Goal: Information Seeking & Learning: Learn about a topic

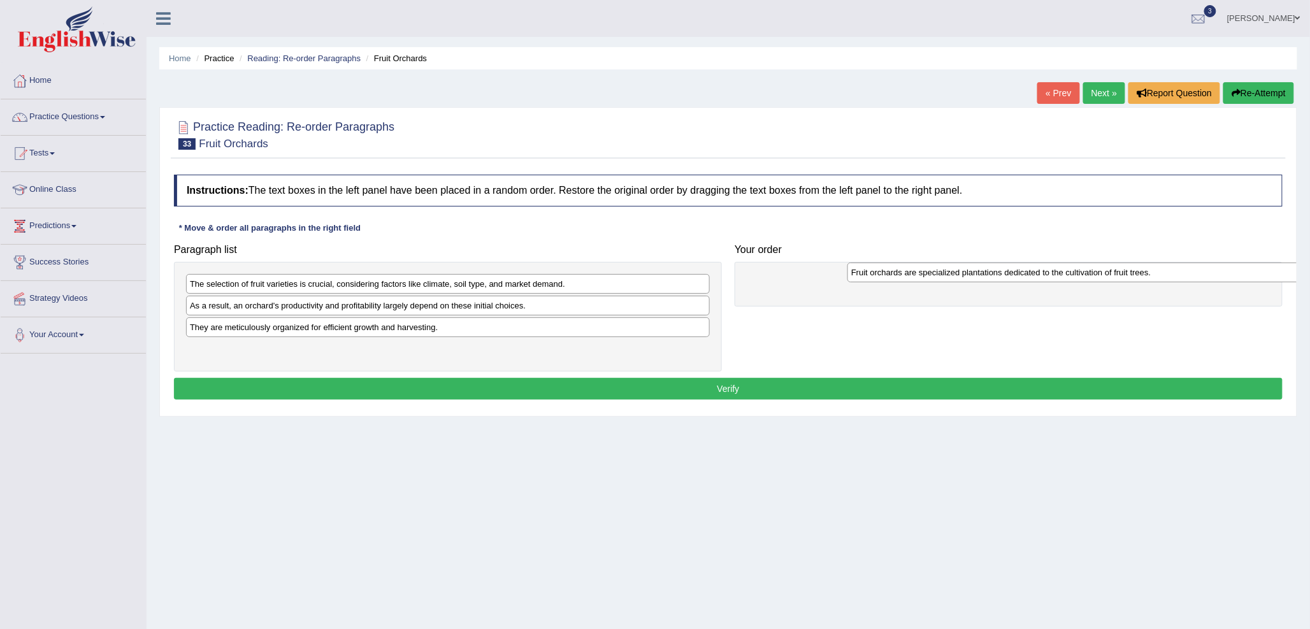
drag, startPoint x: 279, startPoint y: 288, endPoint x: 941, endPoint y: 276, distance: 662.3
click at [941, 276] on div "Fruit orchards are specialized plantations dedicated to the cultivation of frui…" at bounding box center [1110, 273] width 524 height 20
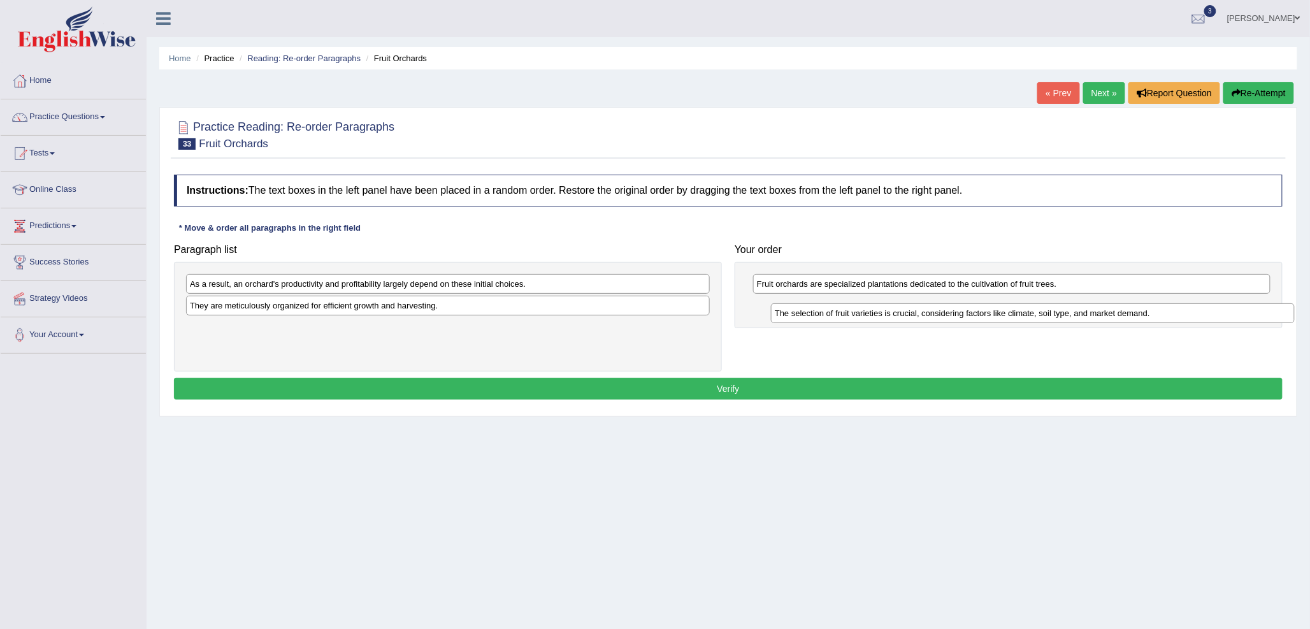
drag, startPoint x: 361, startPoint y: 288, endPoint x: 928, endPoint y: 317, distance: 568.0
click at [928, 317] on div "The selection of fruit varieties is crucial, considering factors like climate, …" at bounding box center [1033, 313] width 524 height 20
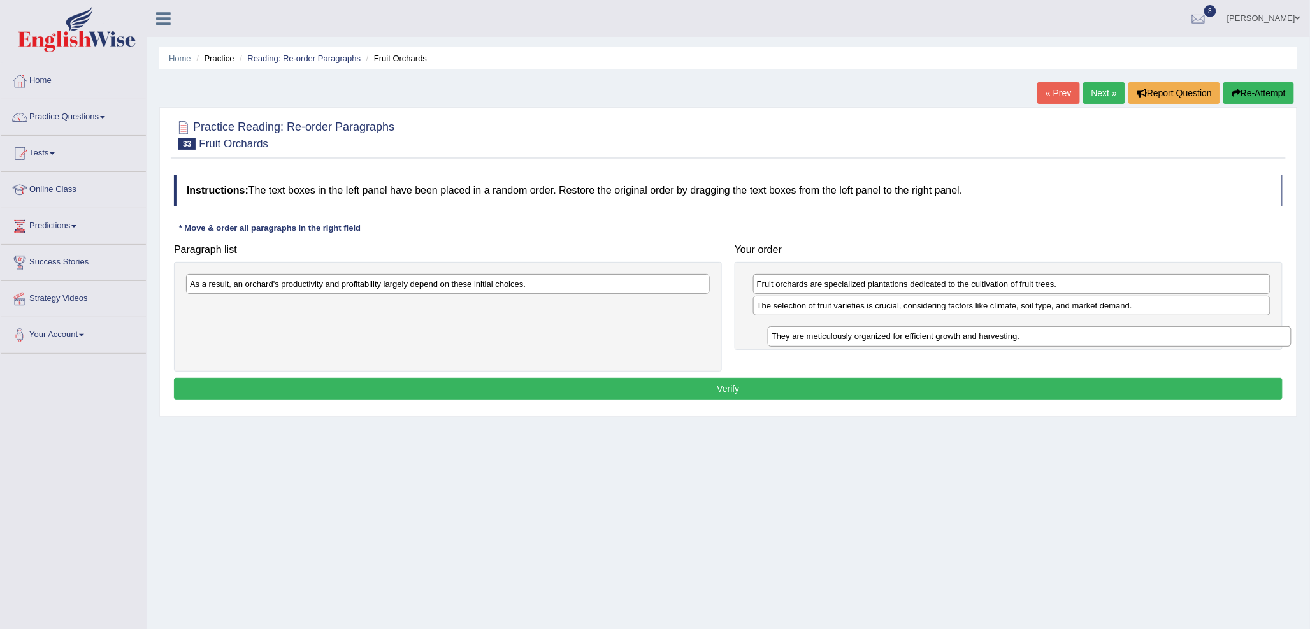
drag, startPoint x: 445, startPoint y: 310, endPoint x: 1027, endPoint y: 341, distance: 582.7
click at [1027, 341] on div "They are meticulously organized for efficient growth and harvesting." at bounding box center [1030, 336] width 524 height 20
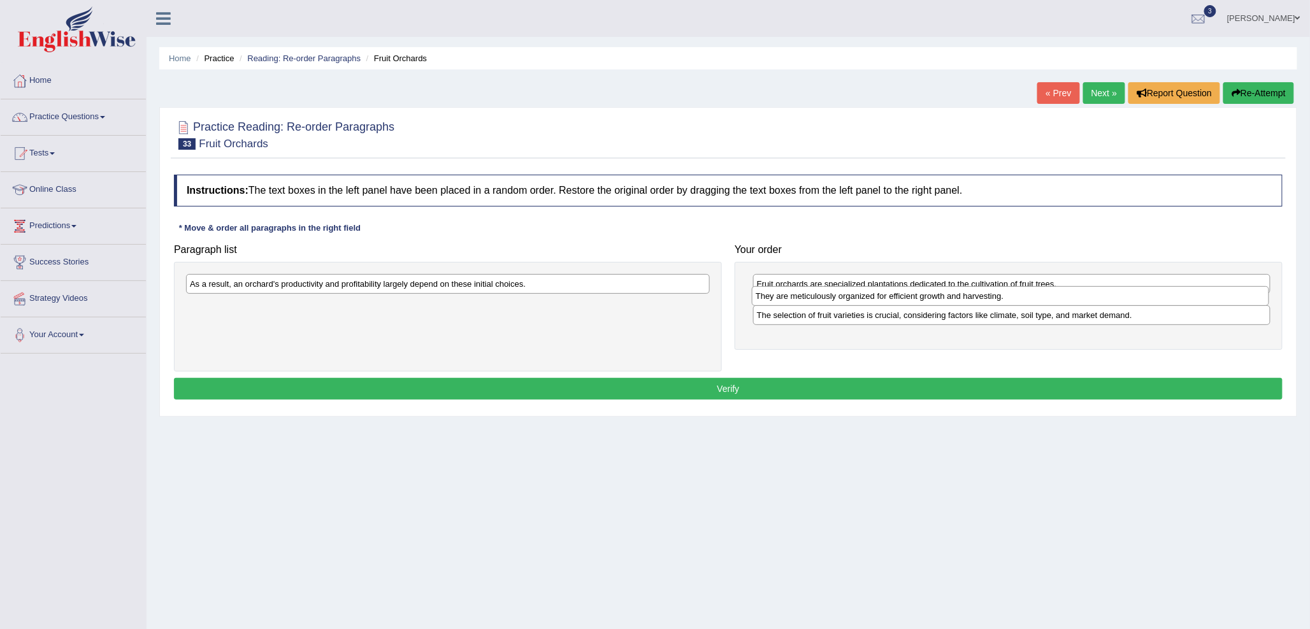
drag, startPoint x: 996, startPoint y: 329, endPoint x: 995, endPoint y: 297, distance: 31.9
click at [995, 297] on div "They are meticulously organized for efficient growth and harvesting." at bounding box center [1011, 296] width 518 height 20
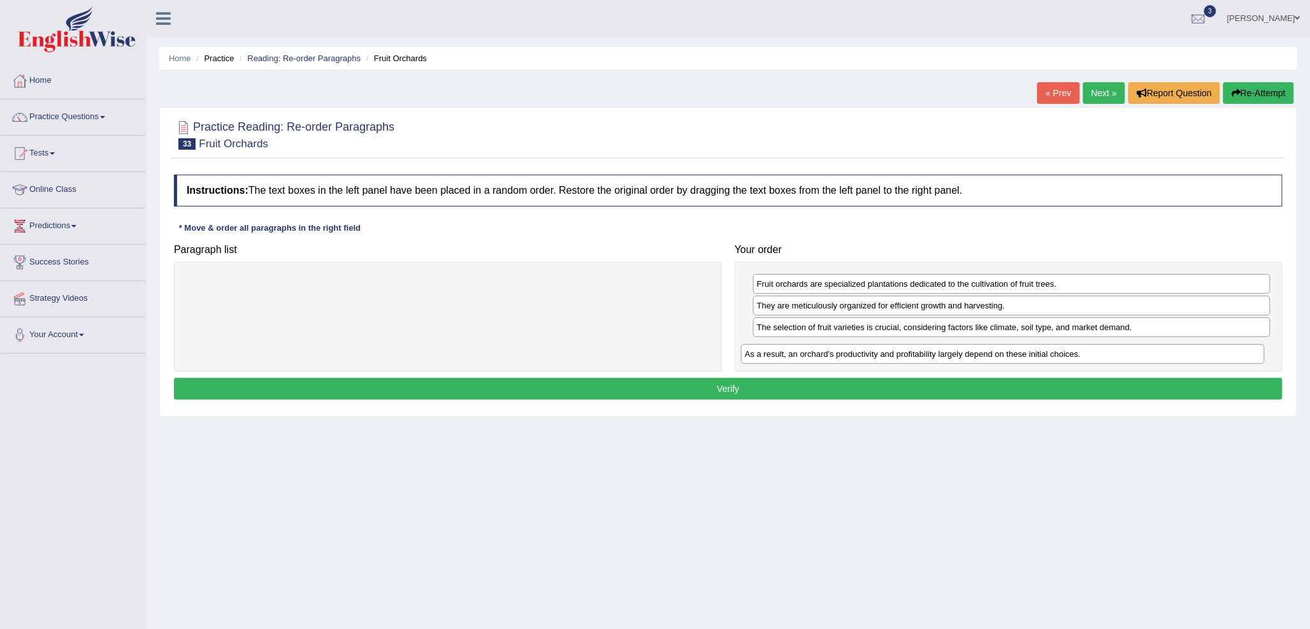
drag, startPoint x: 525, startPoint y: 284, endPoint x: 1080, endPoint y: 354, distance: 559.6
click at [1080, 354] on div "As a result, an orchard's productivity and profitability largely depend on thes…" at bounding box center [1003, 354] width 524 height 20
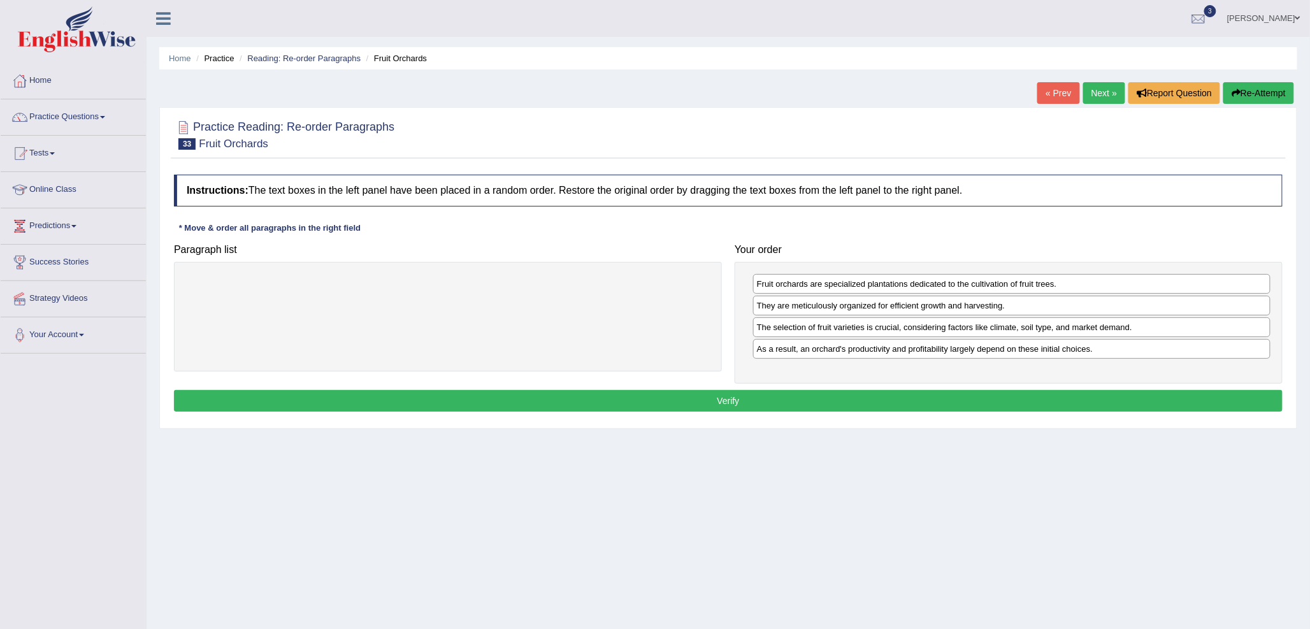
click at [1055, 397] on button "Verify" at bounding box center [728, 401] width 1109 height 22
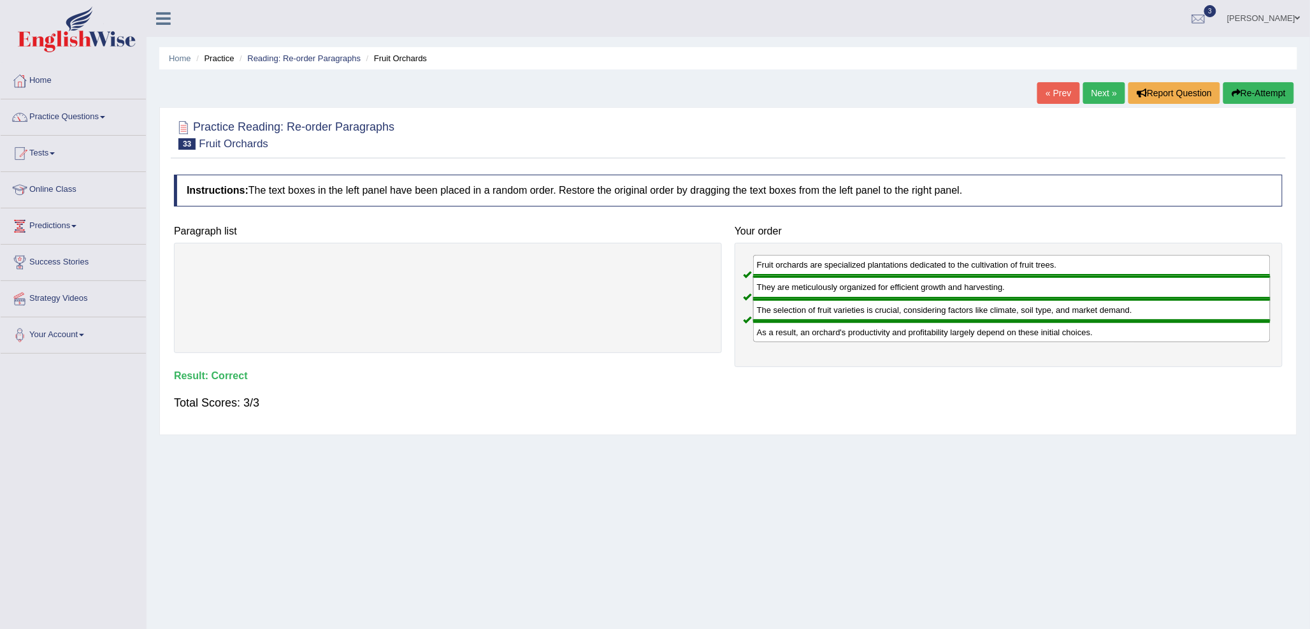
click at [1097, 97] on link "Next »" at bounding box center [1105, 93] width 42 height 22
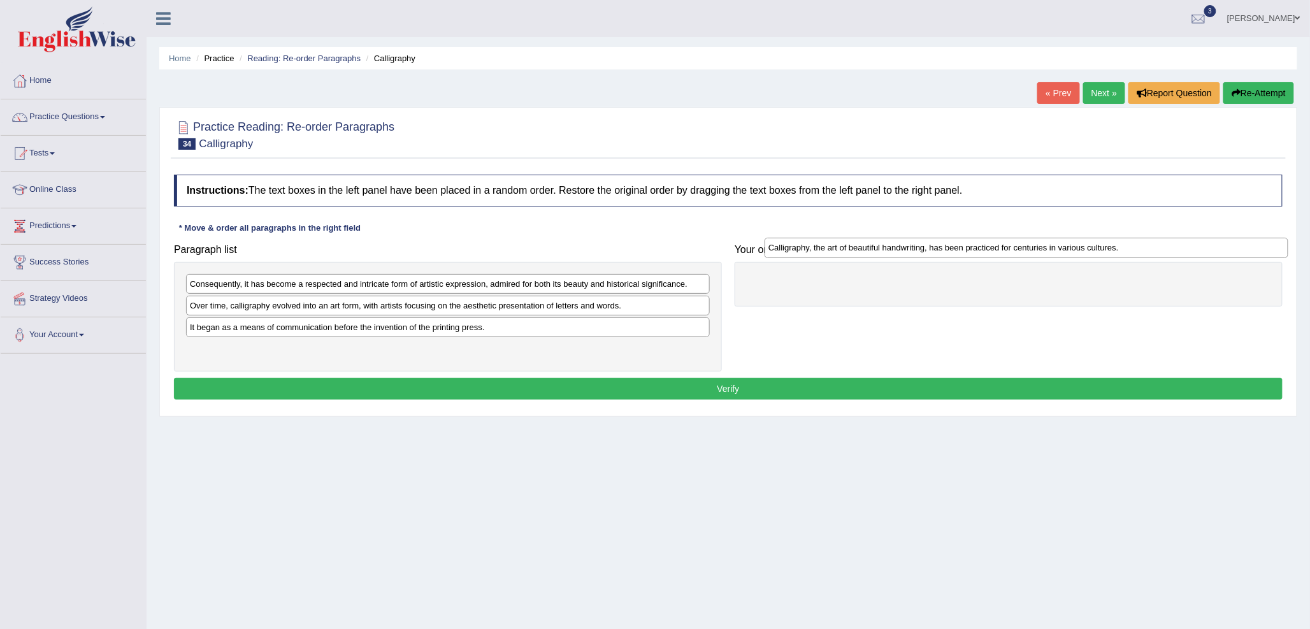
drag, startPoint x: 272, startPoint y: 310, endPoint x: 851, endPoint y: 252, distance: 581.6
click at [851, 252] on div "Calligraphy, the art of beautiful handwriting, has been practiced for centuries…" at bounding box center [1027, 248] width 524 height 20
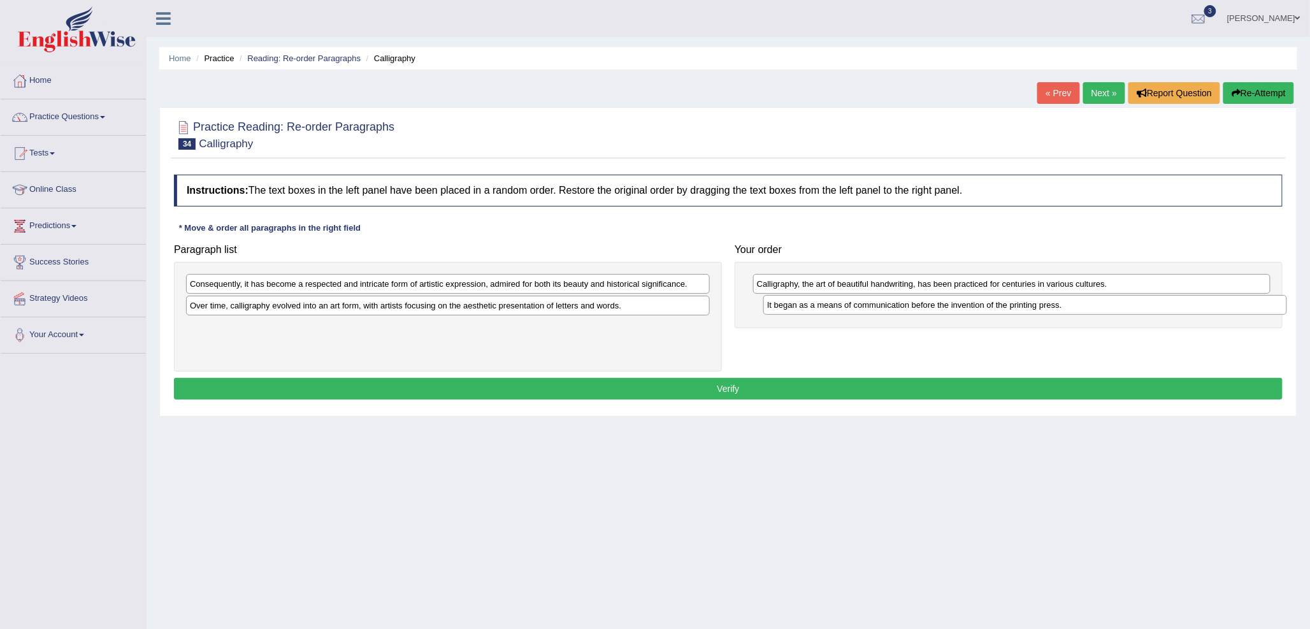
drag, startPoint x: 349, startPoint y: 333, endPoint x: 927, endPoint y: 310, distance: 577.9
click at [927, 310] on div "It began as a means of communication before the invention of the printing press." at bounding box center [1026, 305] width 524 height 20
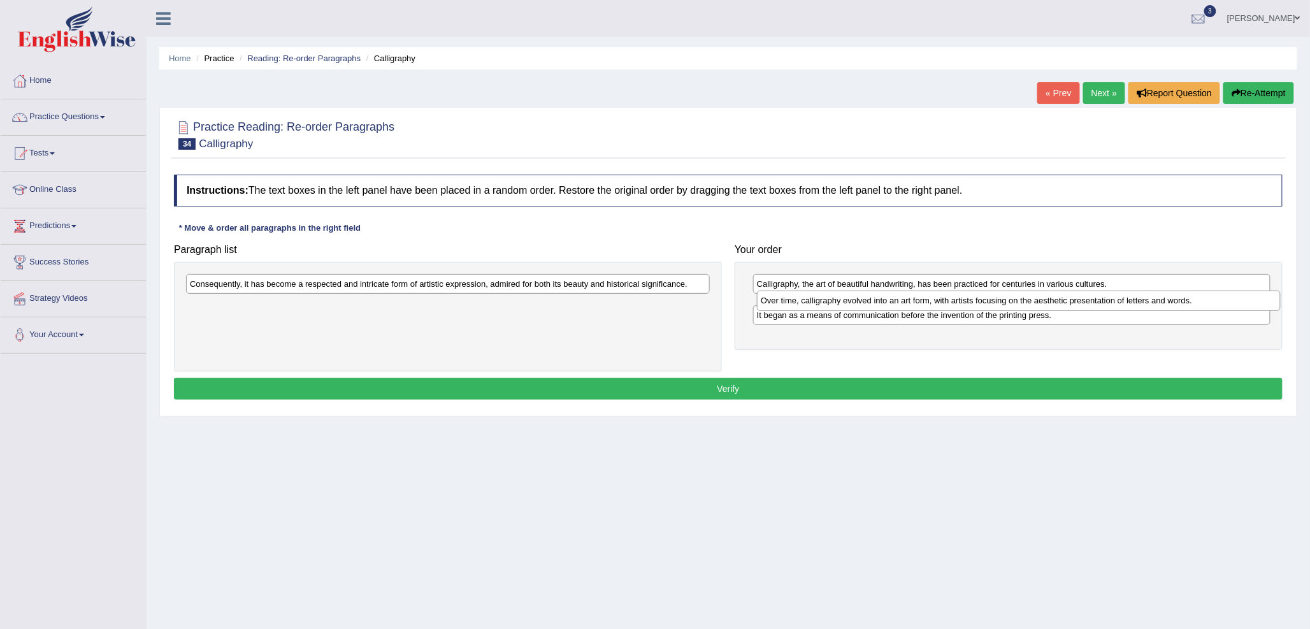
drag, startPoint x: 372, startPoint y: 305, endPoint x: 943, endPoint y: 300, distance: 571.1
click at [943, 300] on div "Over time, calligraphy evolved into an art form, with artists focusing on the a…" at bounding box center [1019, 301] width 524 height 20
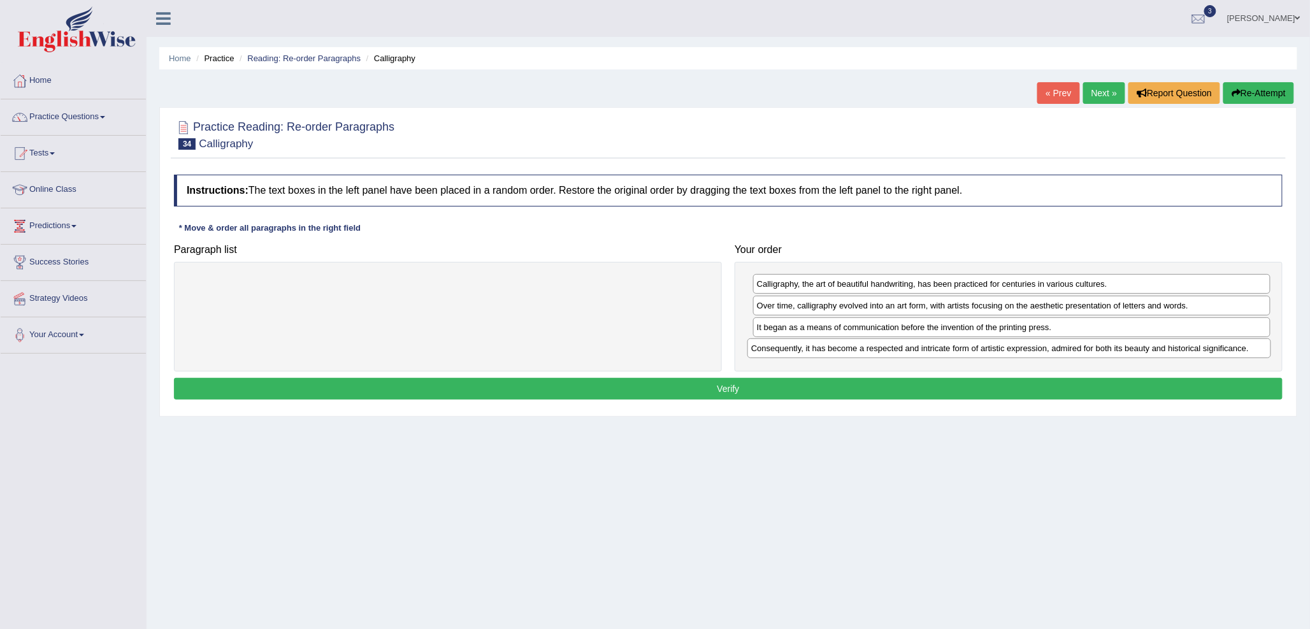
drag, startPoint x: 569, startPoint y: 283, endPoint x: 1138, endPoint y: 347, distance: 572.7
click at [1138, 347] on div "Consequently, it has become a respected and intricate form of artistic expressi…" at bounding box center [1010, 348] width 524 height 20
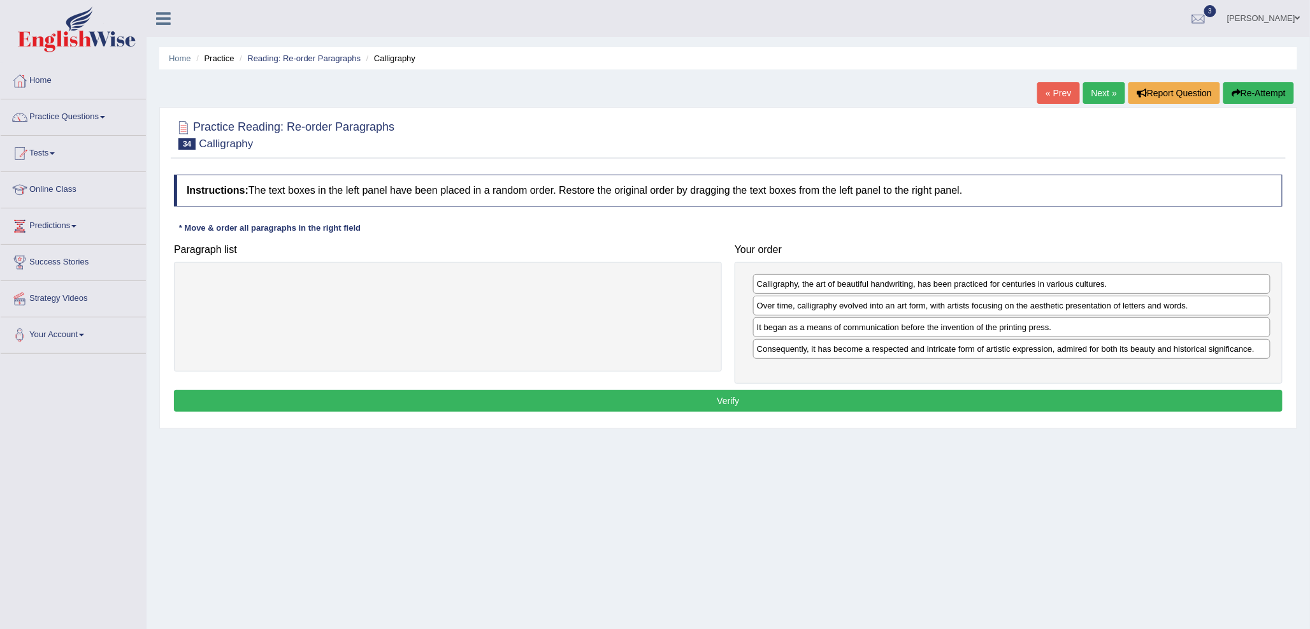
click at [985, 403] on button "Verify" at bounding box center [728, 401] width 1109 height 22
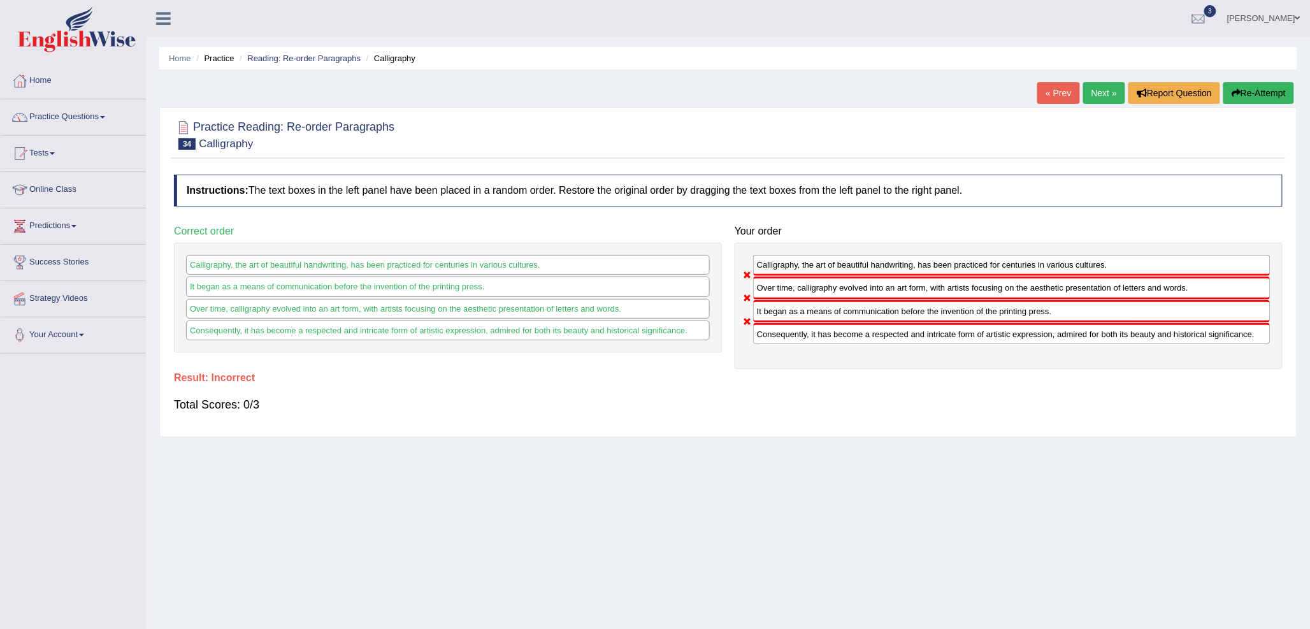
click at [1110, 84] on link "Next »" at bounding box center [1105, 93] width 42 height 22
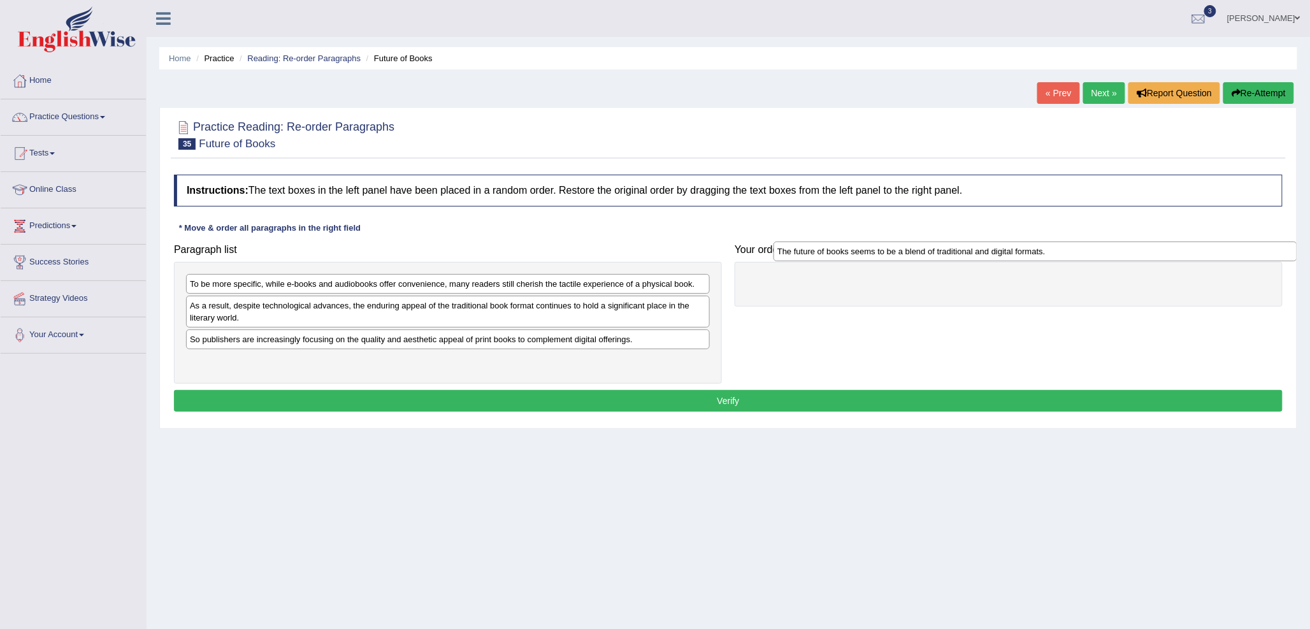
drag, startPoint x: 249, startPoint y: 361, endPoint x: 837, endPoint y: 250, distance: 597.9
click at [837, 250] on div "The future of books seems to be a blend of traditional and digital formats." at bounding box center [1036, 252] width 524 height 20
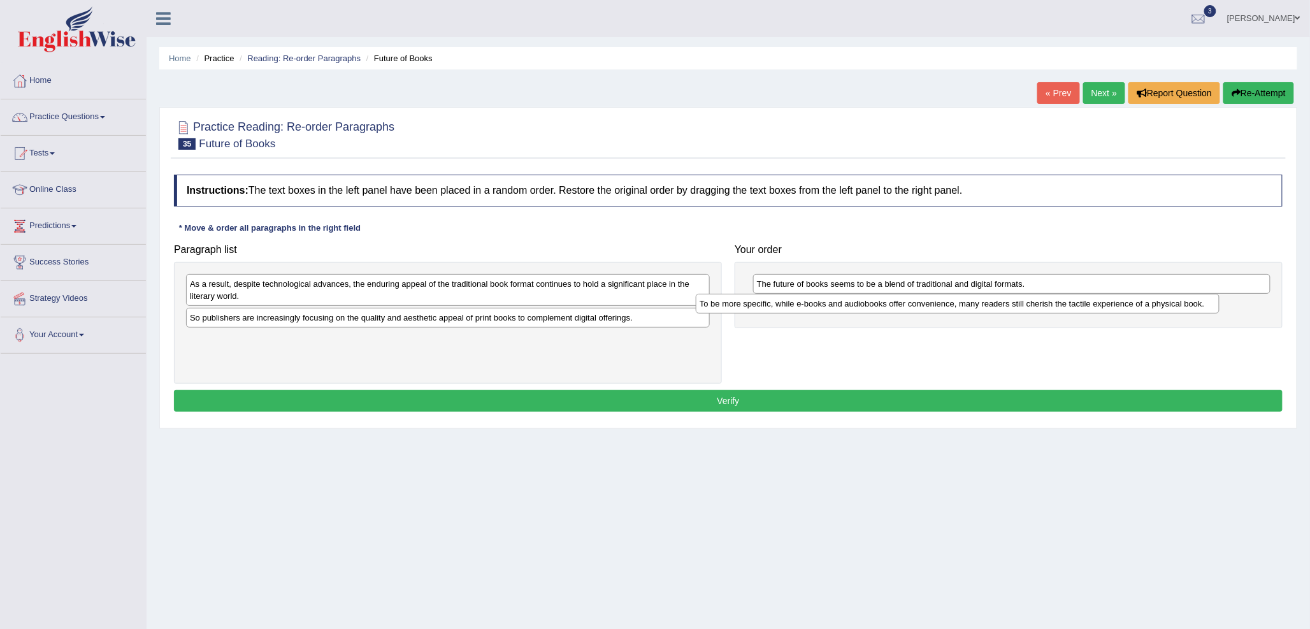
drag, startPoint x: 319, startPoint y: 282, endPoint x: 829, endPoint y: 302, distance: 510.9
click at [829, 302] on div "To be more specific, while e-books and audiobooks offer convenience, many reade…" at bounding box center [958, 304] width 524 height 20
click at [308, 315] on div "So publishers are increasingly focusing on the quality and aesthetic appeal of …" at bounding box center [448, 318] width 524 height 20
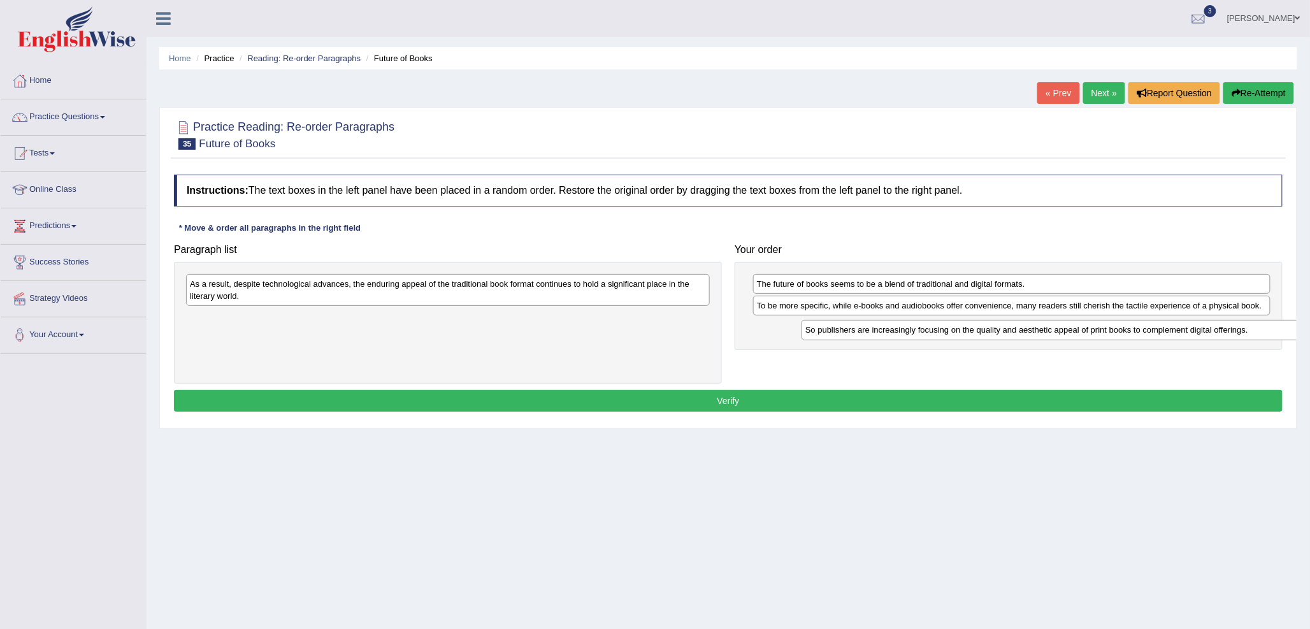
drag, startPoint x: 296, startPoint y: 323, endPoint x: 911, endPoint y: 335, distance: 615.8
click at [911, 335] on div "So publishers are increasingly focusing on the quality and aesthetic appeal of …" at bounding box center [1064, 330] width 524 height 20
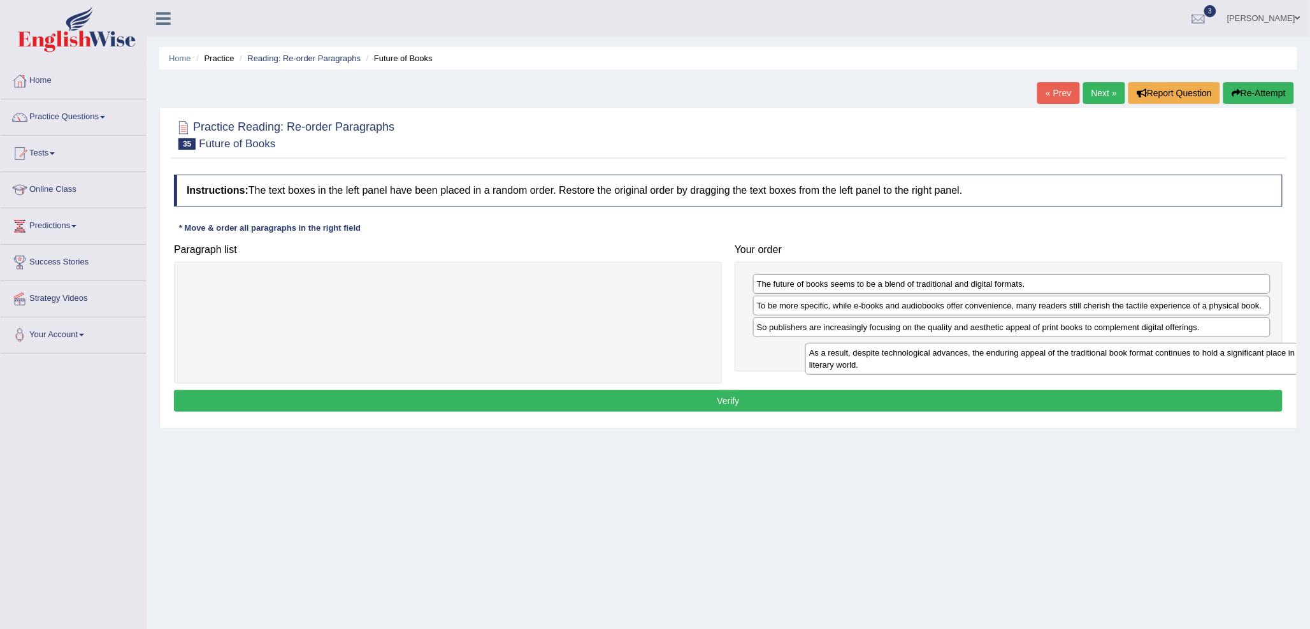
drag, startPoint x: 386, startPoint y: 308, endPoint x: 950, endPoint y: 355, distance: 566.0
click at [973, 356] on div "As a result, despite technological advances, the enduring appeal of the traditi…" at bounding box center [1068, 359] width 524 height 32
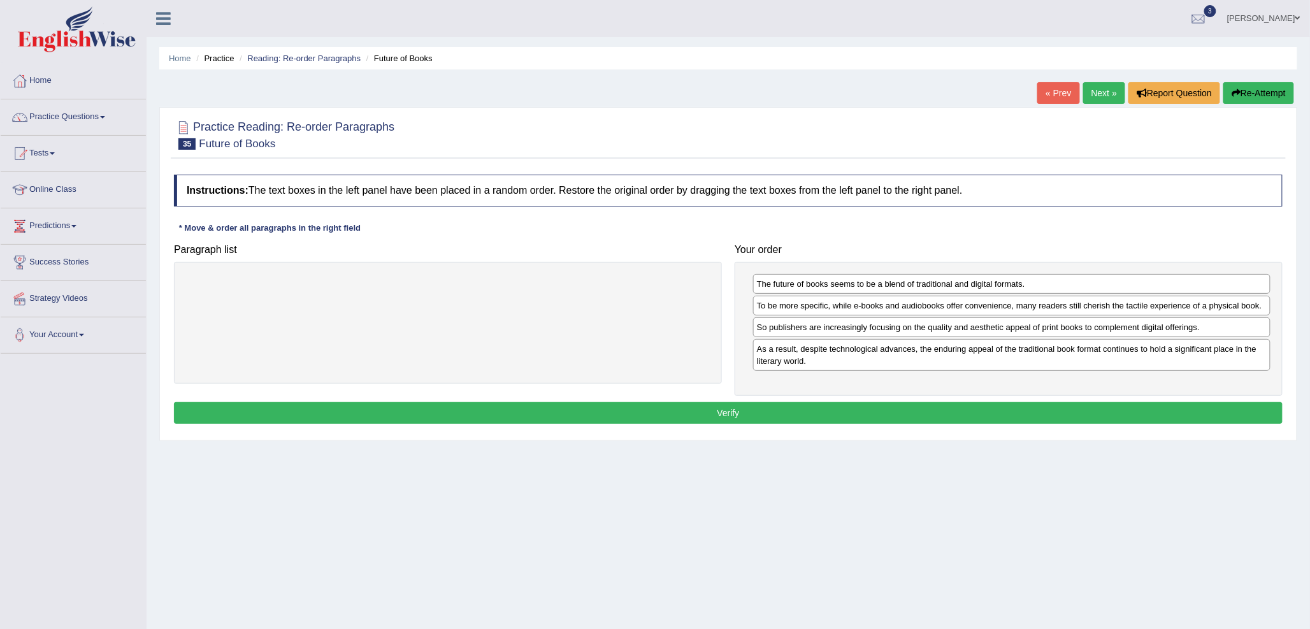
click at [771, 410] on button "Verify" at bounding box center [728, 413] width 1109 height 22
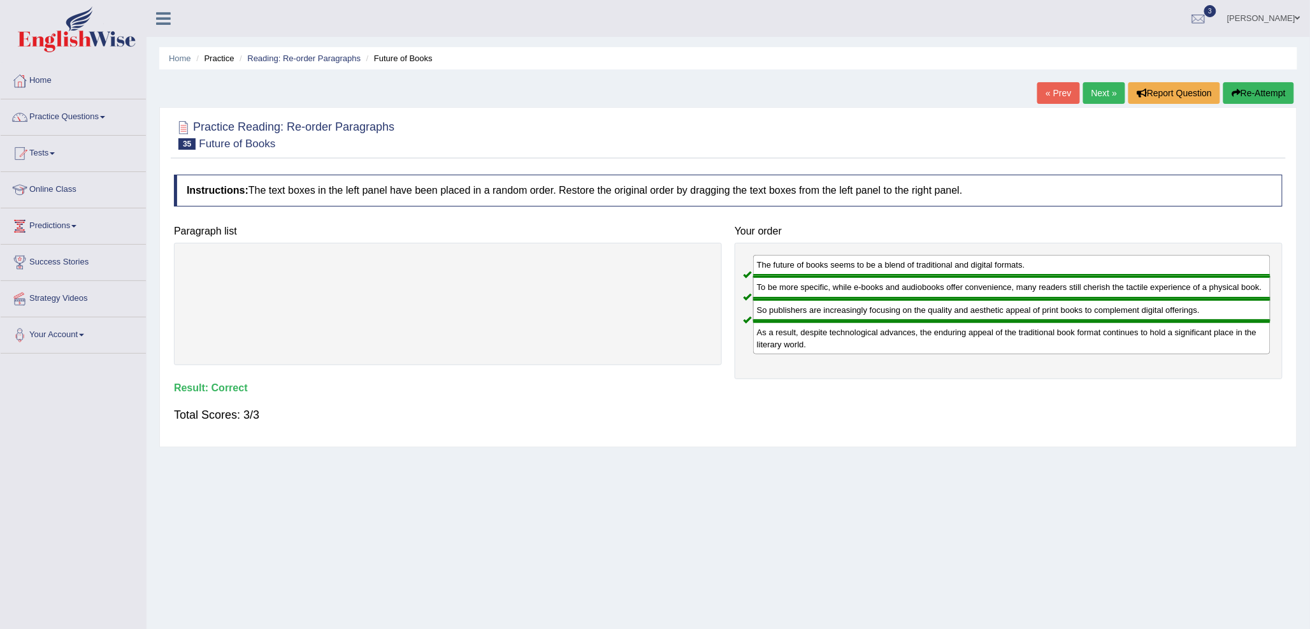
click at [1094, 86] on link "Next »" at bounding box center [1105, 93] width 42 height 22
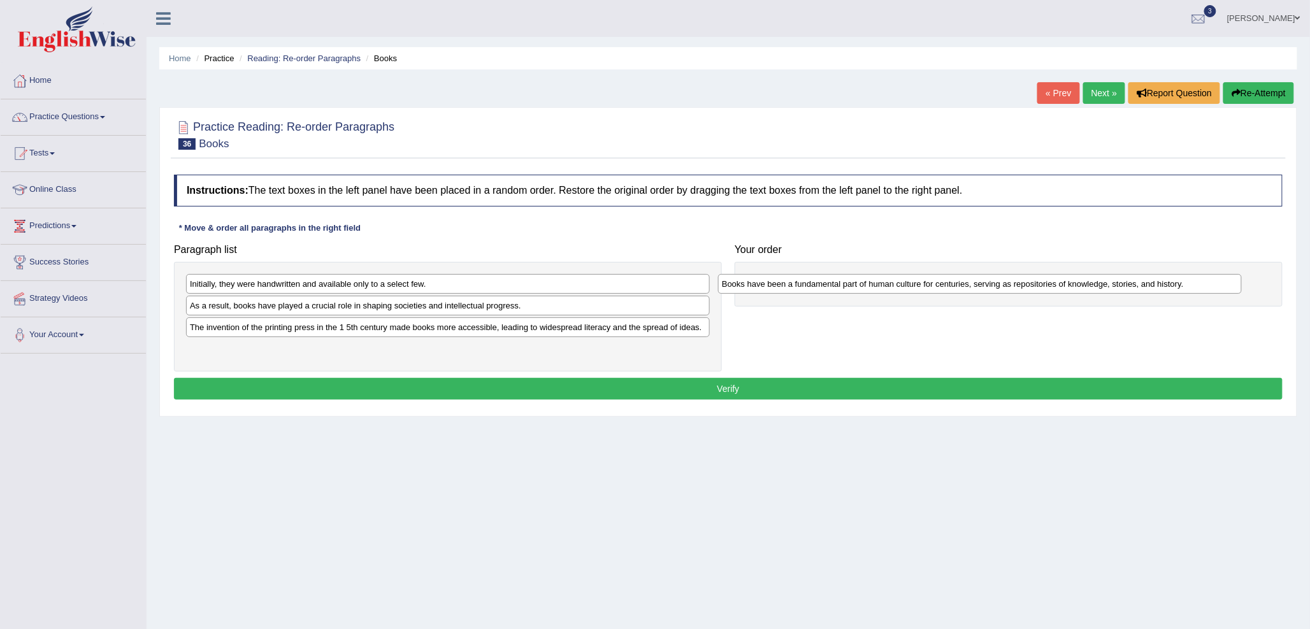
drag, startPoint x: 390, startPoint y: 352, endPoint x: 925, endPoint y: 282, distance: 540.0
click at [922, 286] on div "Books have been a fundamental part of human culture for centuries, serving as r…" at bounding box center [980, 284] width 524 height 20
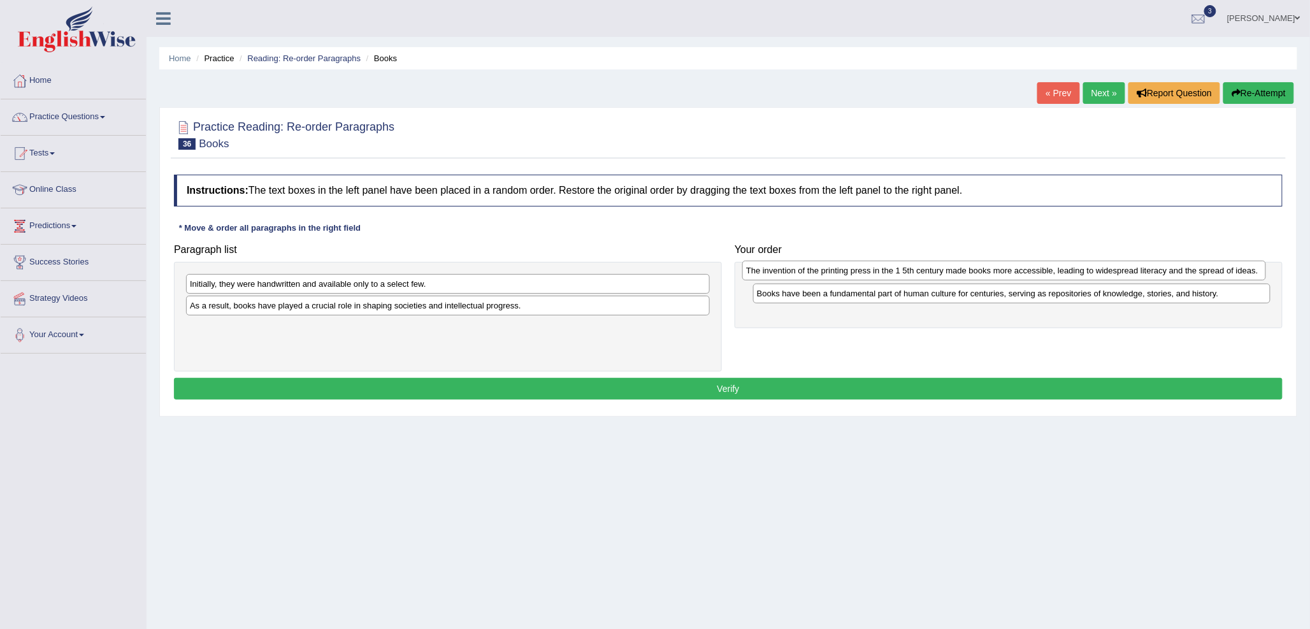
drag, startPoint x: 333, startPoint y: 328, endPoint x: 890, endPoint y: 270, distance: 559.4
click at [890, 270] on div "The invention of the printing press in the 1 5th century made books more access…" at bounding box center [1005, 271] width 524 height 20
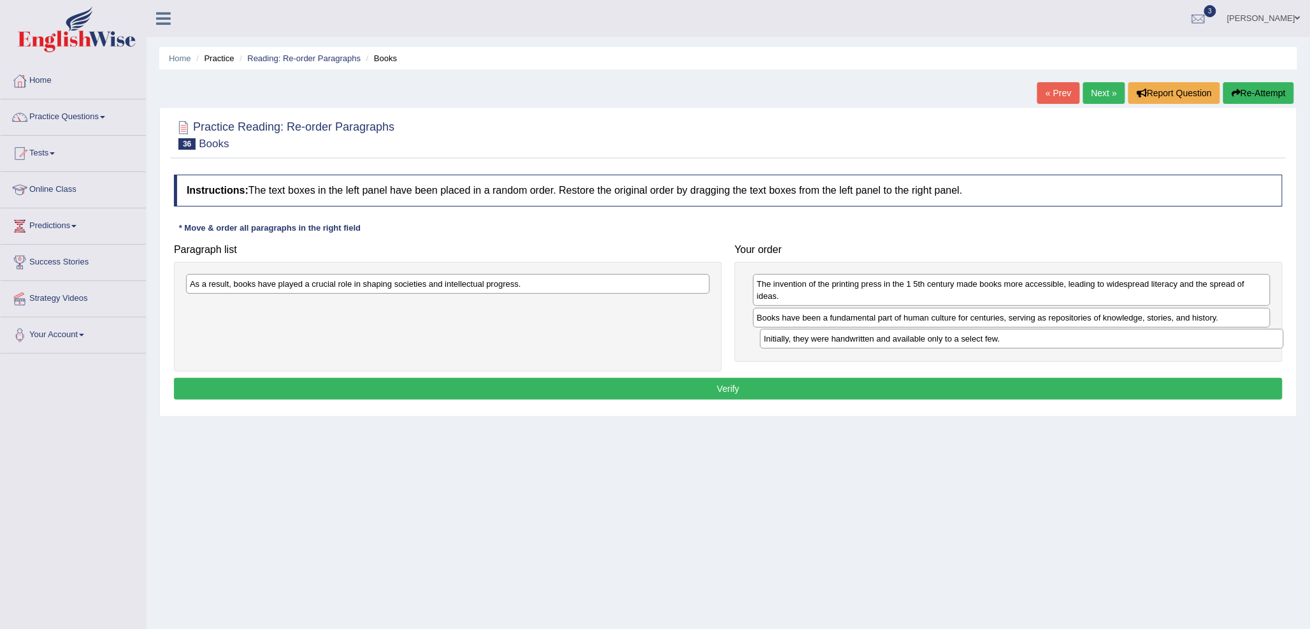
drag, startPoint x: 246, startPoint y: 286, endPoint x: 820, endPoint y: 340, distance: 576.9
click at [820, 340] on div "Initially, they were handwritten and available only to a select few." at bounding box center [1022, 339] width 524 height 20
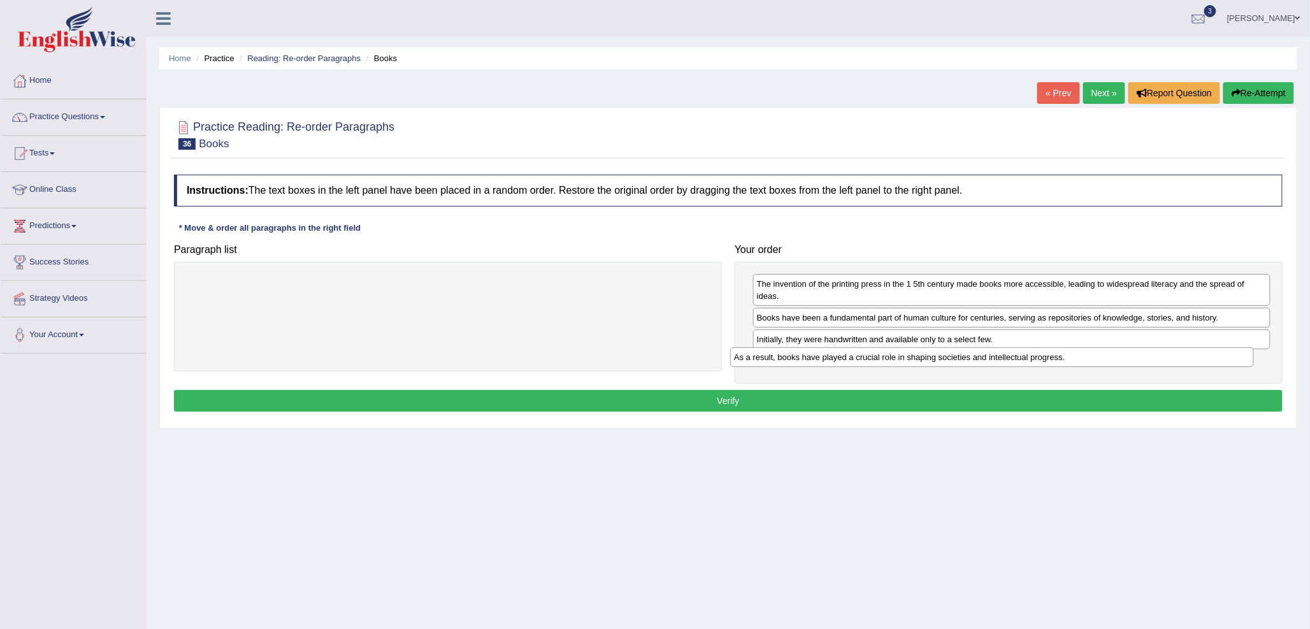
drag, startPoint x: 620, startPoint y: 289, endPoint x: 1164, endPoint y: 362, distance: 549.2
click at [1164, 362] on div "As a result, books have played a crucial role in shaping societies and intellec…" at bounding box center [992, 357] width 524 height 20
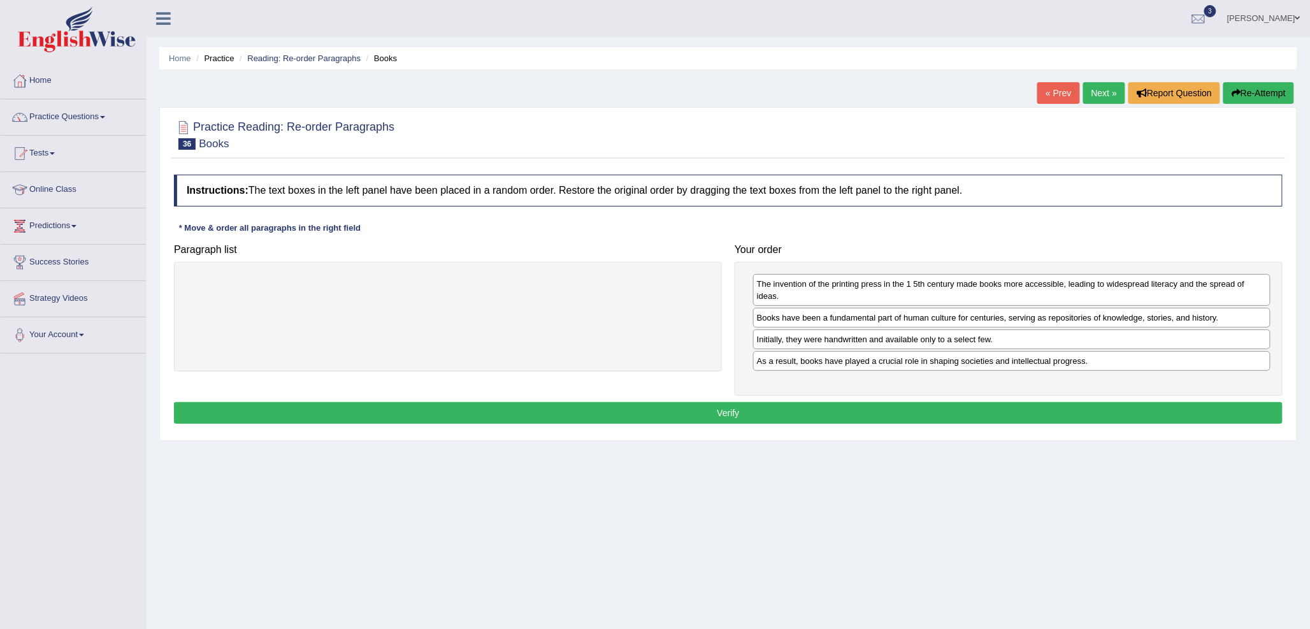
click at [983, 403] on button "Verify" at bounding box center [728, 413] width 1109 height 22
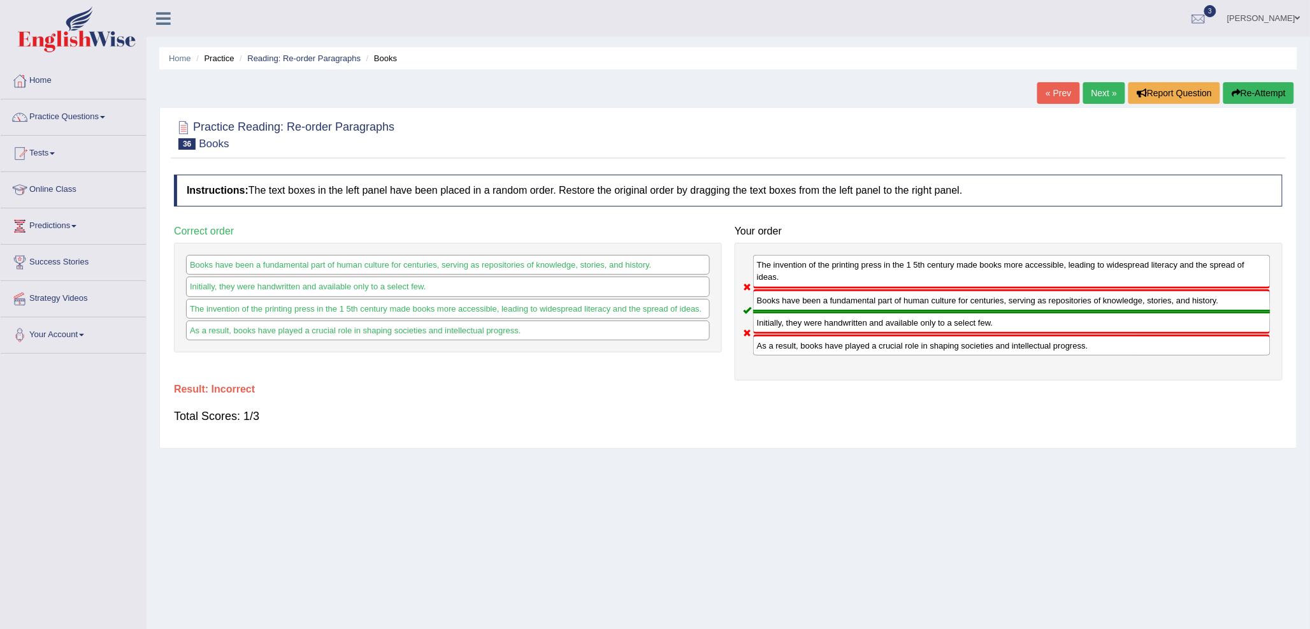
click at [1100, 89] on link "Next »" at bounding box center [1105, 93] width 42 height 22
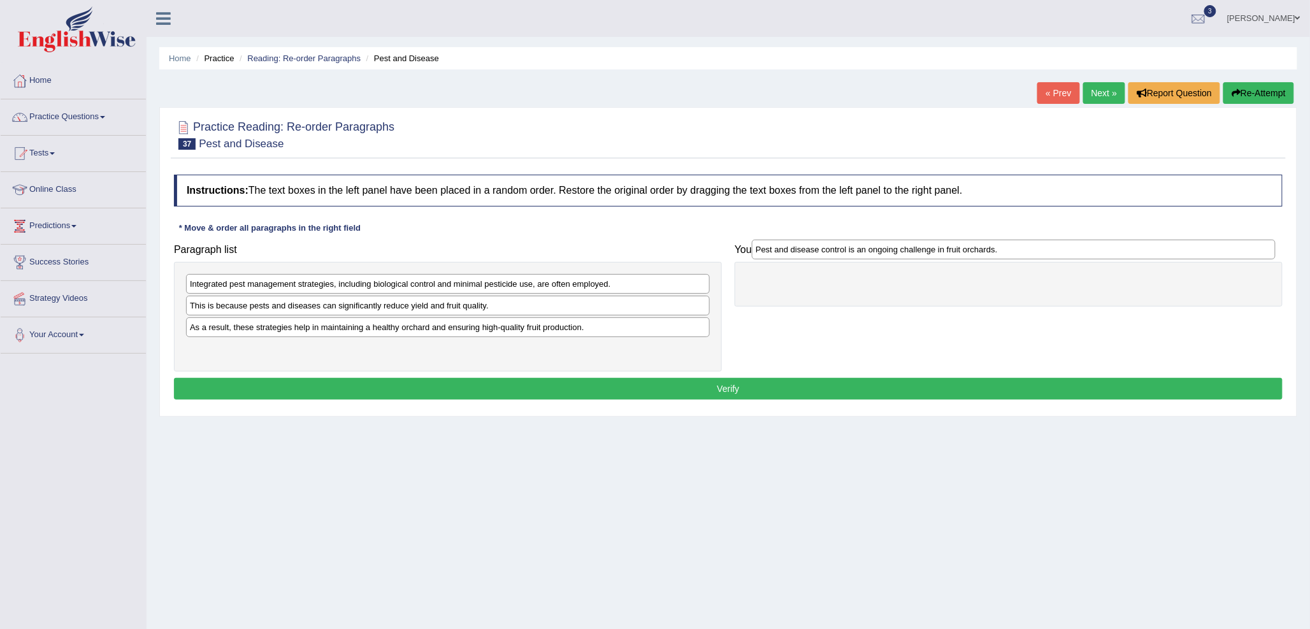
drag, startPoint x: 278, startPoint y: 332, endPoint x: 844, endPoint y: 254, distance: 571.4
click at [844, 254] on div "Pest and disease control is an ongoing challenge in fruit orchards." at bounding box center [1014, 250] width 524 height 20
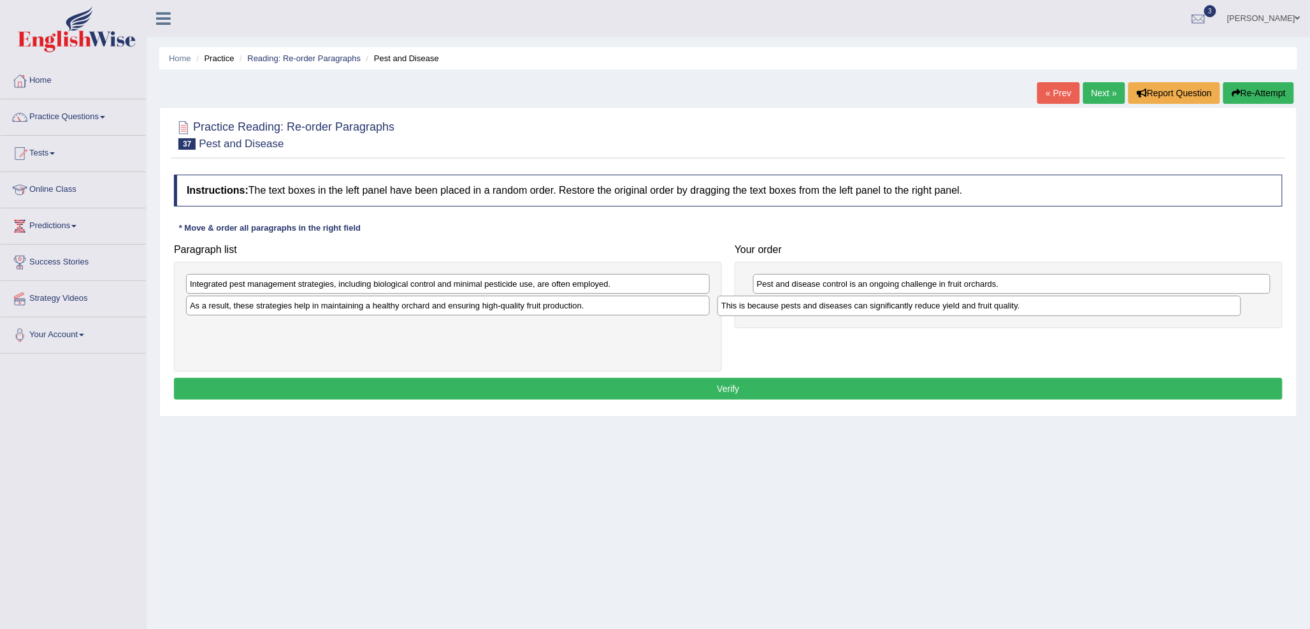
drag, startPoint x: 283, startPoint y: 311, endPoint x: 815, endPoint y: 311, distance: 531.6
click at [815, 311] on div "This is because pests and diseases can significantly reduce yield and fruit qua…" at bounding box center [980, 306] width 524 height 20
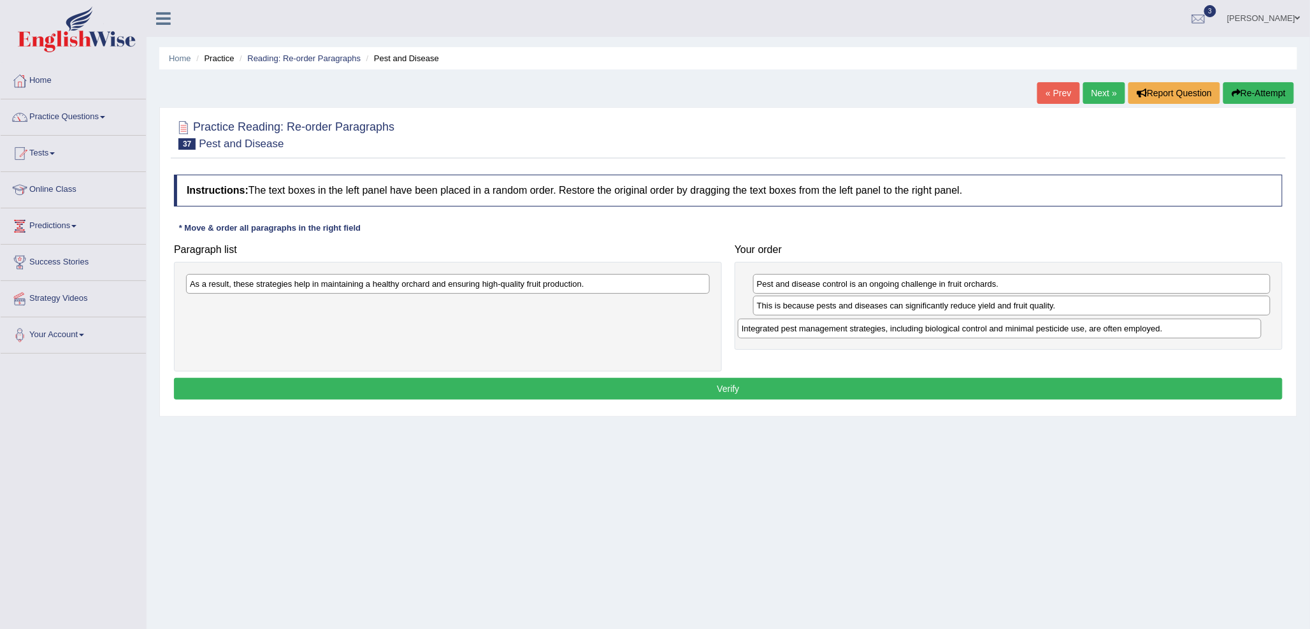
drag, startPoint x: 303, startPoint y: 282, endPoint x: 855, endPoint y: 326, distance: 553.8
click at [855, 326] on div "Integrated pest management strategies, including biological control and minimal…" at bounding box center [1000, 329] width 524 height 20
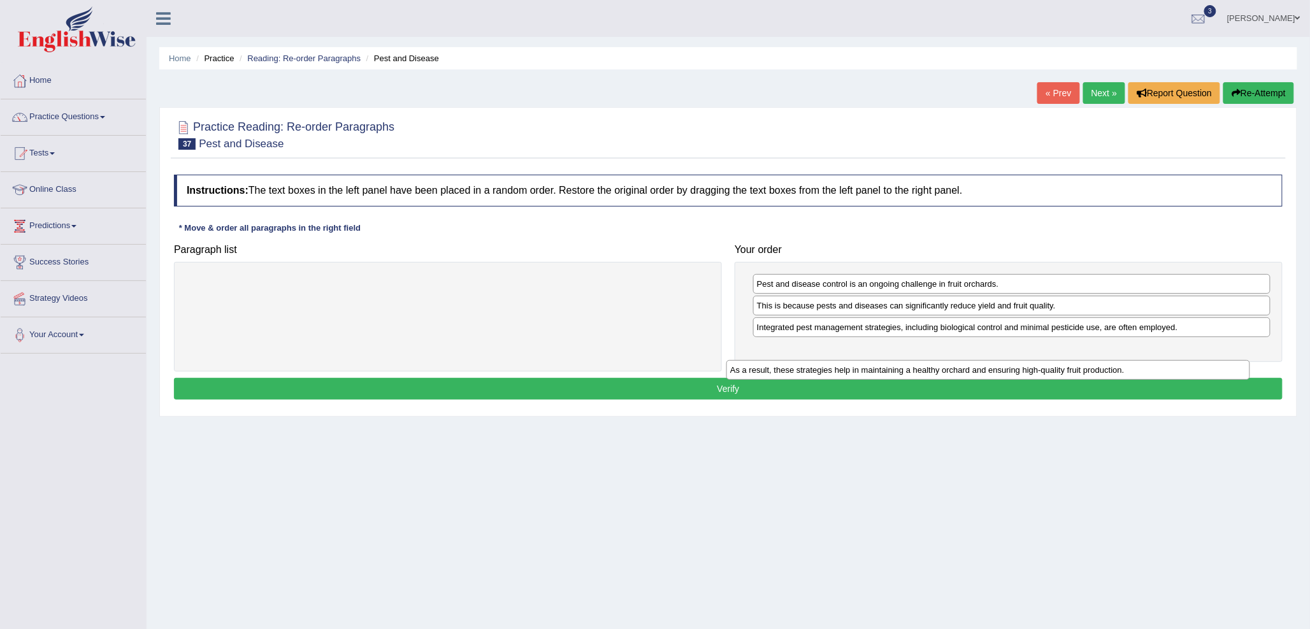
drag, startPoint x: 529, startPoint y: 278, endPoint x: 1070, endPoint y: 364, distance: 547.3
click at [1070, 364] on div "As a result, these strategies help in maintaining a healthy orchard and ensurin…" at bounding box center [989, 370] width 524 height 20
drag, startPoint x: 422, startPoint y: 289, endPoint x: 992, endPoint y: 358, distance: 574.7
click at [992, 358] on div "As a result, these strategies help in maintaining a healthy orchard and ensurin…" at bounding box center [1019, 354] width 524 height 20
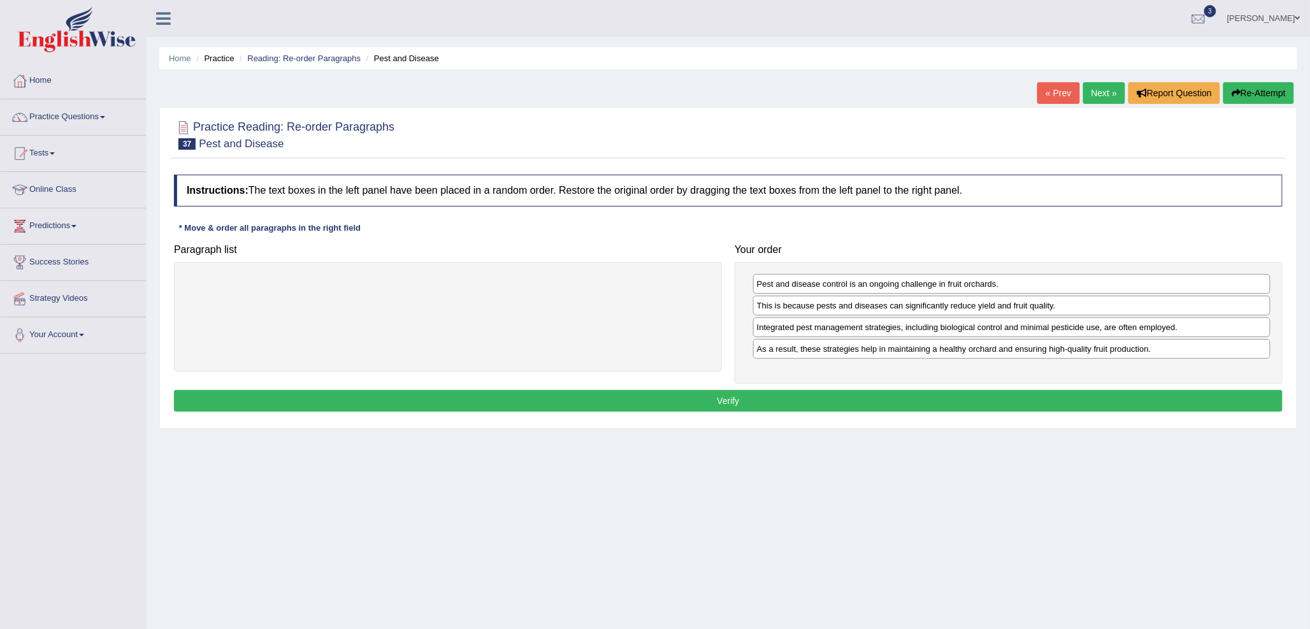
click at [922, 393] on button "Verify" at bounding box center [728, 401] width 1109 height 22
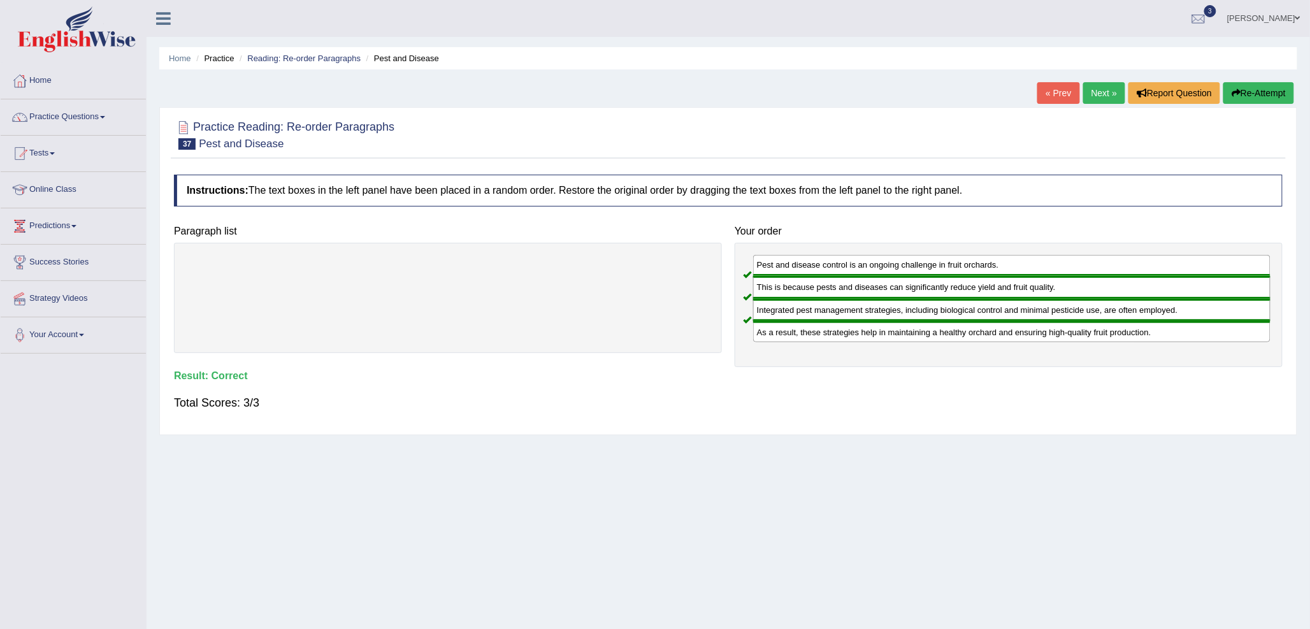
click at [1120, 100] on link "Next »" at bounding box center [1105, 93] width 42 height 22
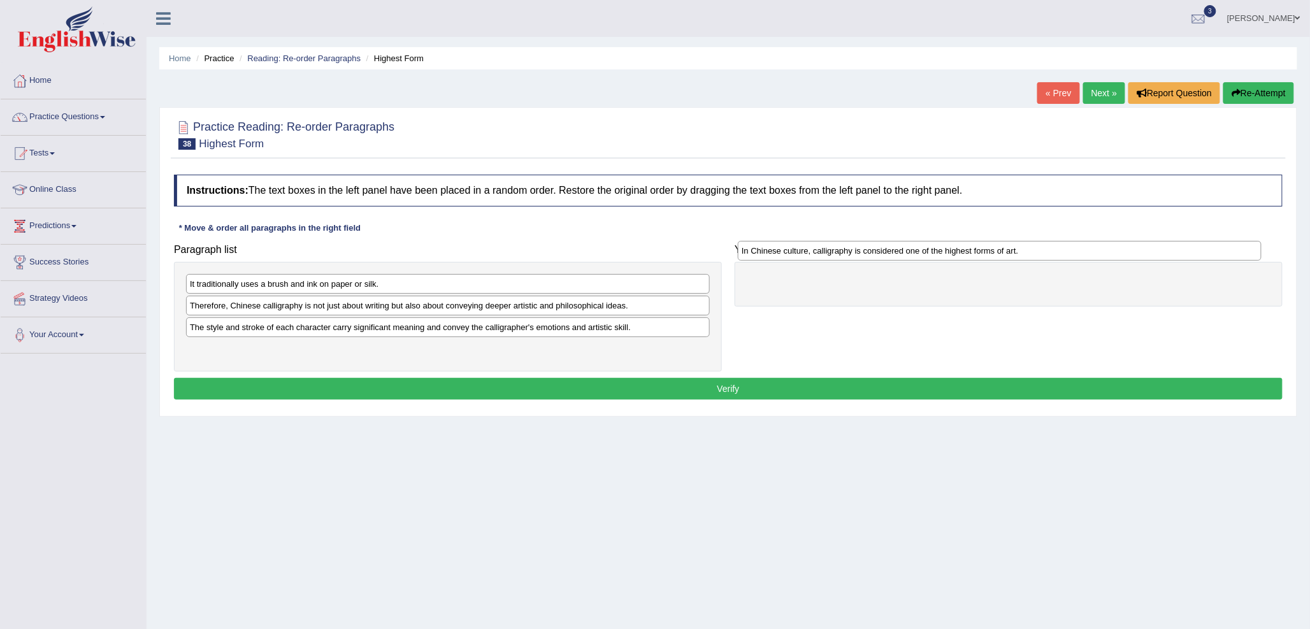
drag, startPoint x: 377, startPoint y: 335, endPoint x: 929, endPoint y: 257, distance: 558.0
click at [929, 257] on div "In Chinese culture, calligraphy is considered one of the highest forms of art." at bounding box center [1000, 251] width 524 height 20
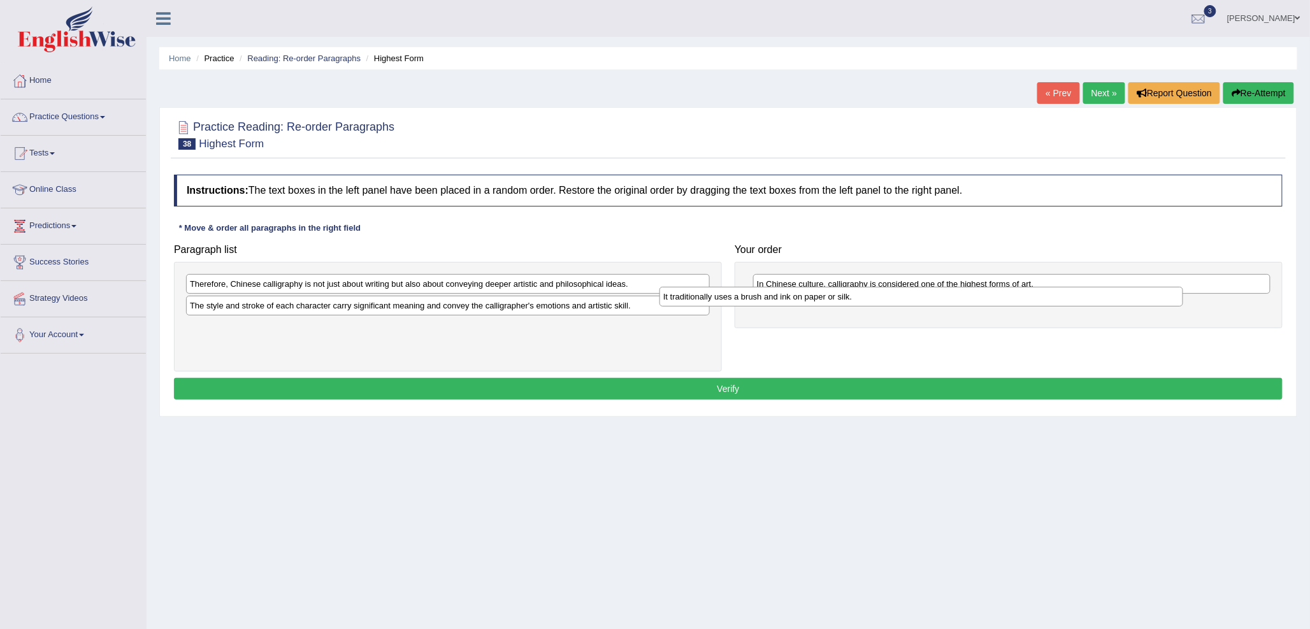
drag, startPoint x: 435, startPoint y: 287, endPoint x: 917, endPoint y: 300, distance: 482.0
click at [917, 300] on div "It traditionally uses a brush and ink on paper or silk." at bounding box center [922, 297] width 524 height 20
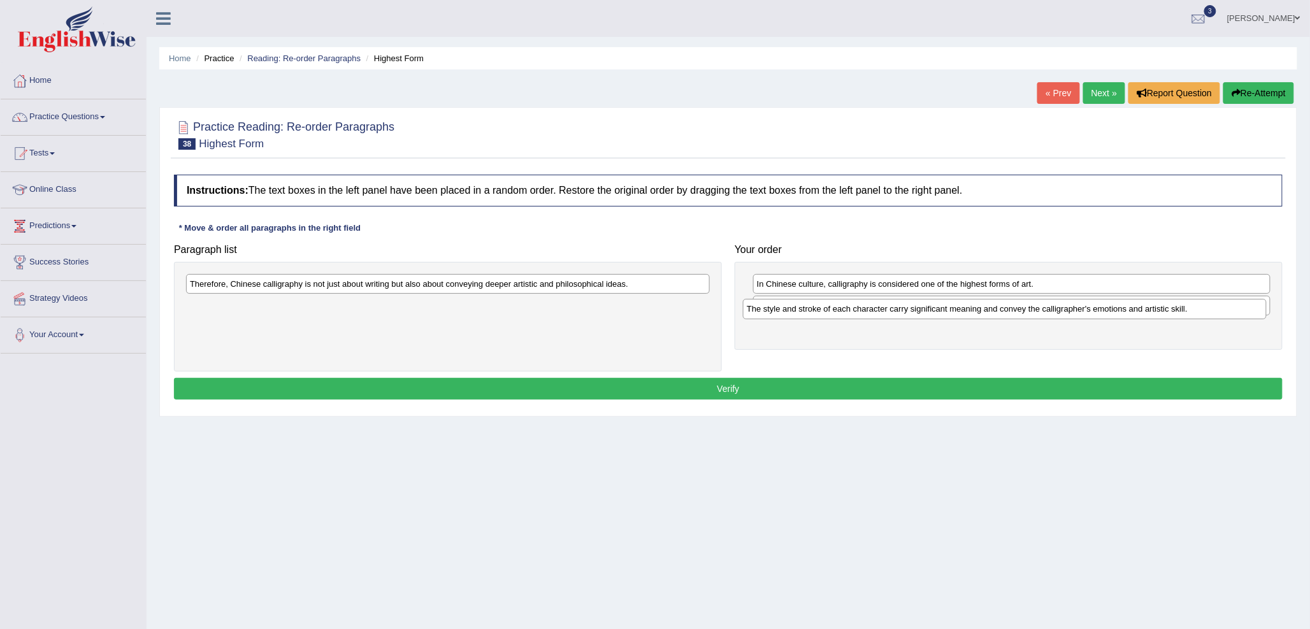
drag, startPoint x: 477, startPoint y: 311, endPoint x: 1034, endPoint y: 314, distance: 557.1
click at [1034, 314] on div "The style and stroke of each character carry significant meaning and convey the…" at bounding box center [1005, 309] width 524 height 20
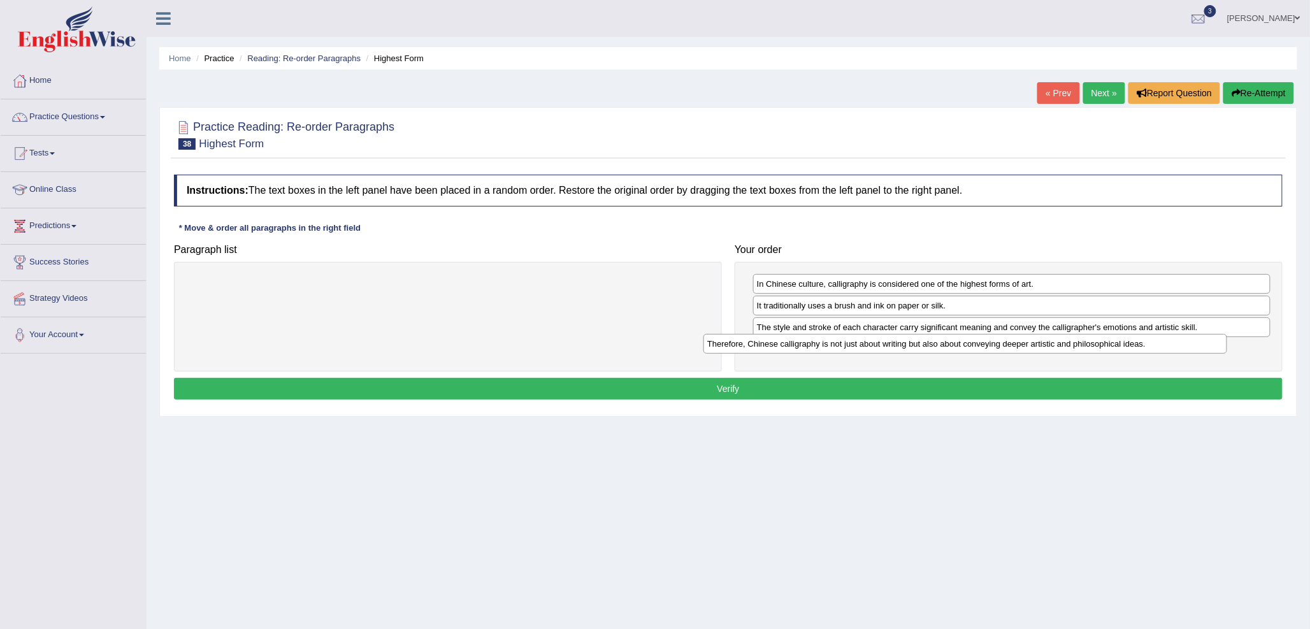
drag, startPoint x: 640, startPoint y: 280, endPoint x: 1158, endPoint y: 340, distance: 521.6
click at [1158, 340] on div "Therefore, Chinese calligraphy is not just about writing but also about conveyi…" at bounding box center [966, 344] width 524 height 20
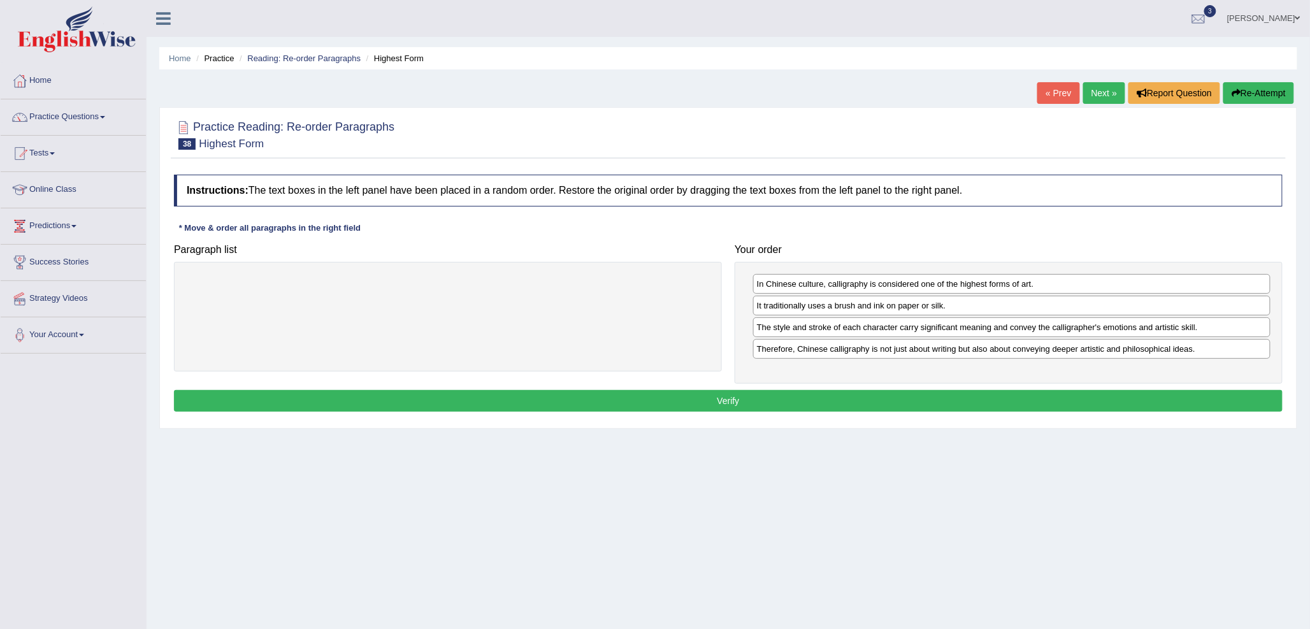
click at [950, 391] on button "Verify" at bounding box center [728, 401] width 1109 height 22
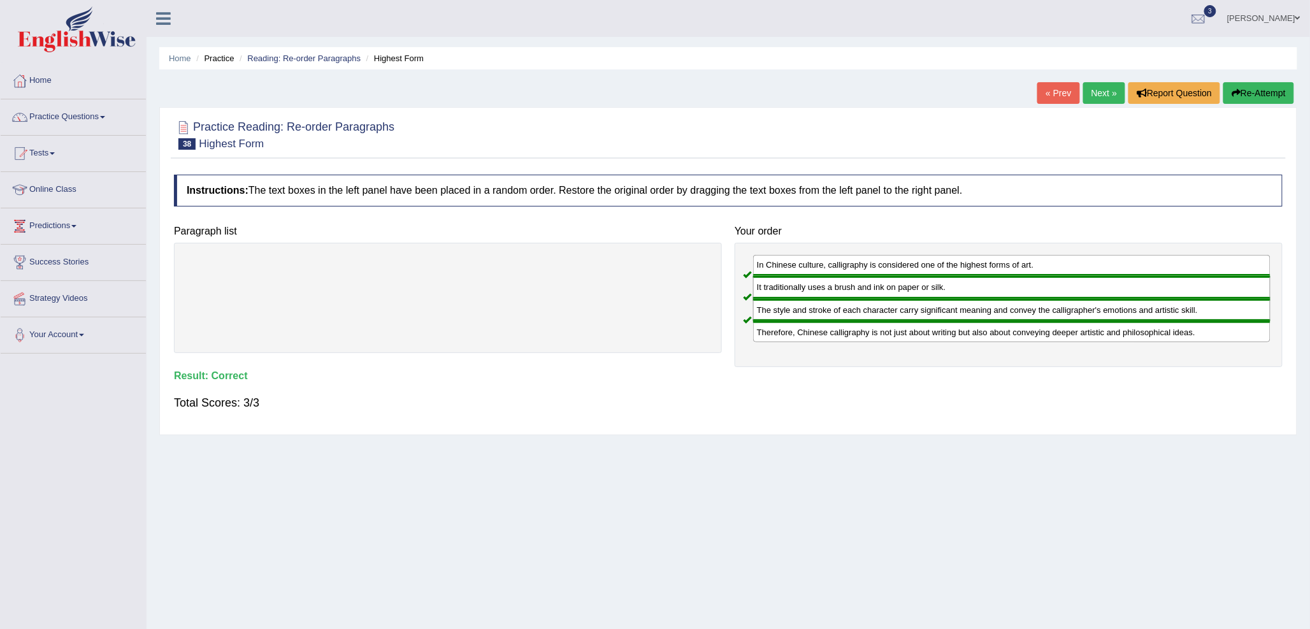
click at [1098, 94] on link "Next »" at bounding box center [1105, 93] width 42 height 22
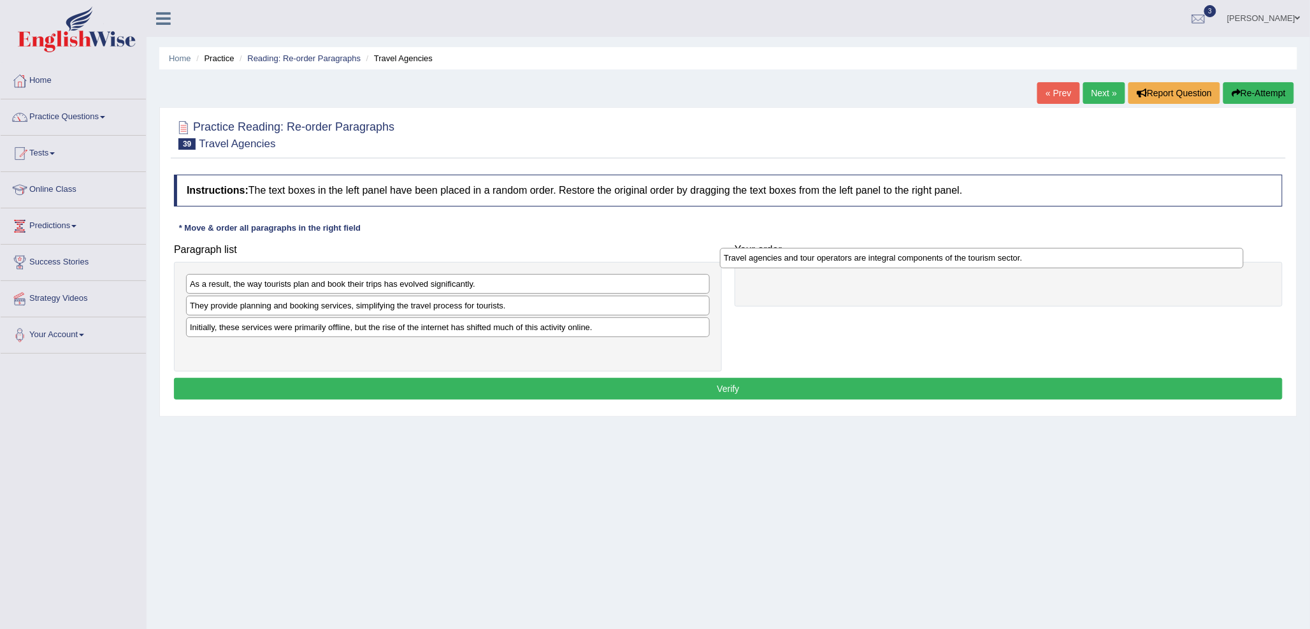
drag, startPoint x: 502, startPoint y: 304, endPoint x: 1036, endPoint y: 256, distance: 536.3
click at [1036, 256] on div "Travel agencies and tour operators are integral components of the tourism secto…" at bounding box center [982, 258] width 524 height 20
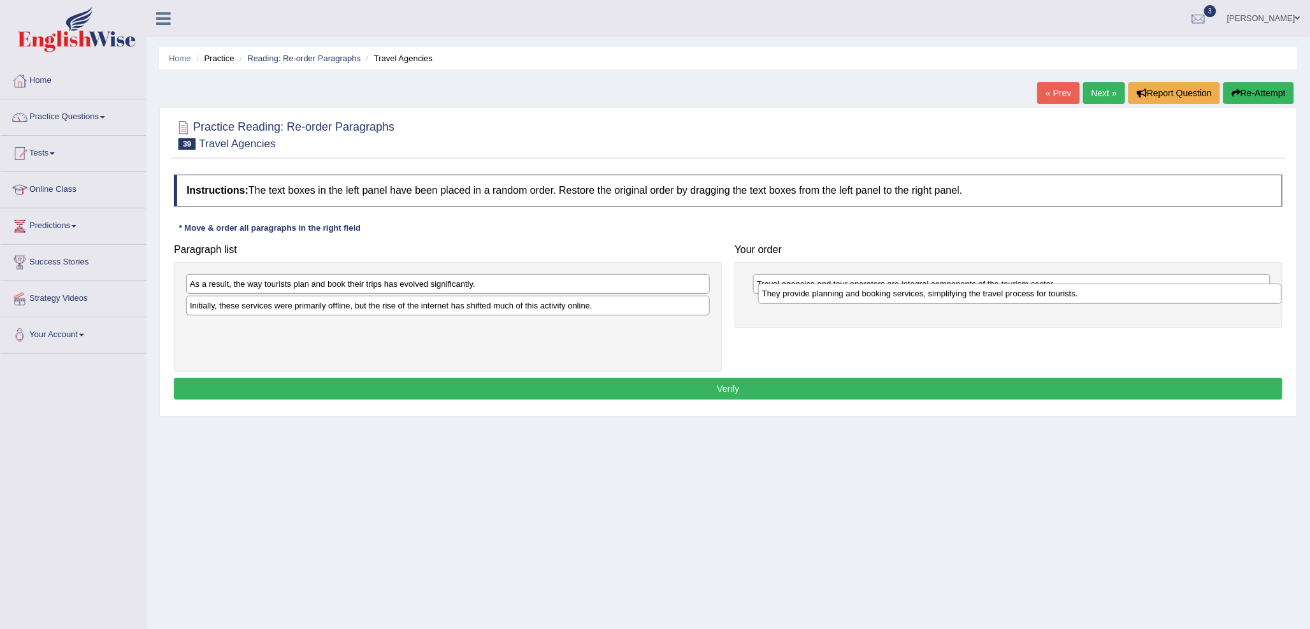
drag, startPoint x: 593, startPoint y: 303, endPoint x: 1165, endPoint y: 291, distance: 572.5
click at [1165, 291] on div "They provide planning and booking services, simplifying the travel process for …" at bounding box center [1020, 294] width 524 height 20
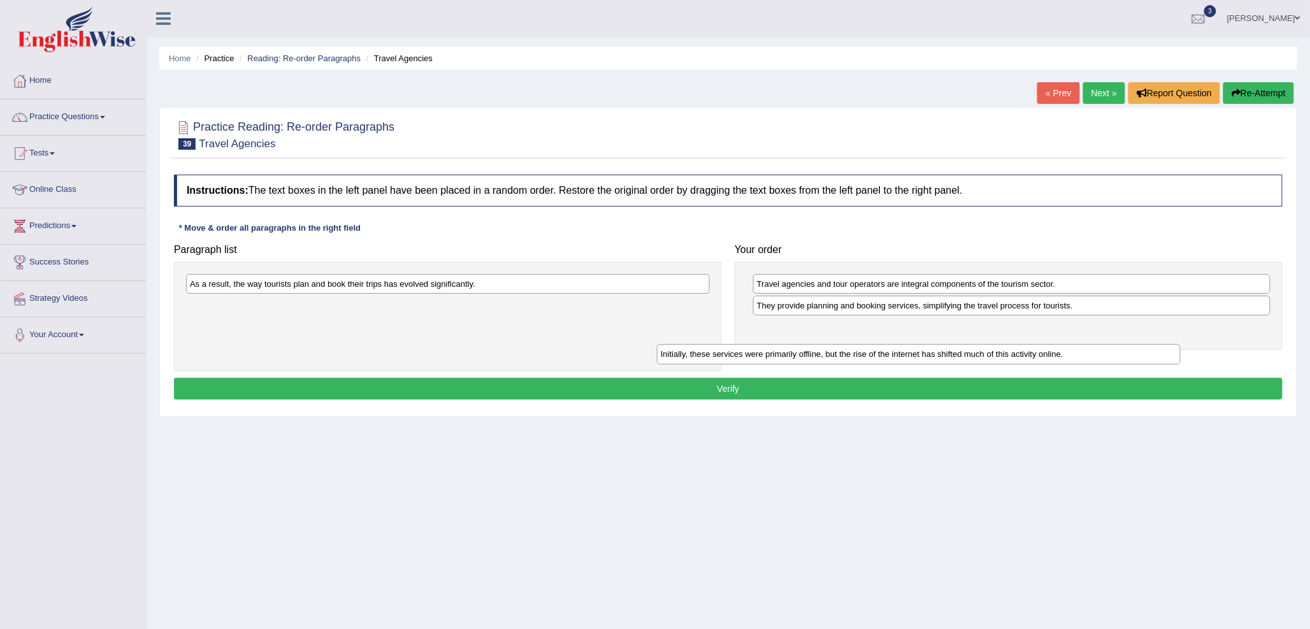
drag, startPoint x: 620, startPoint y: 300, endPoint x: 1169, endPoint y: 291, distance: 548.9
click at [1139, 344] on div "Initially, these services were primarily offline, but the rise of the internet …" at bounding box center [919, 354] width 524 height 20
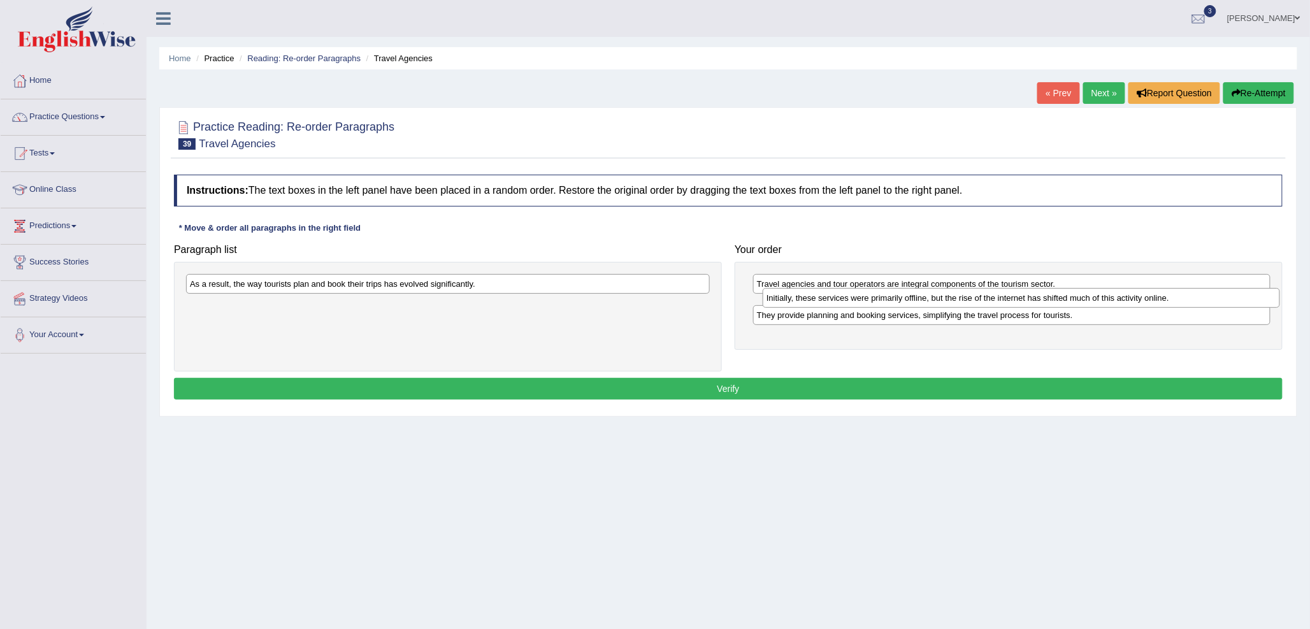
drag, startPoint x: 992, startPoint y: 321, endPoint x: 992, endPoint y: 300, distance: 21.7
click at [992, 300] on div "Initially, these services were primarily offline, but the rise of the internet …" at bounding box center [1022, 298] width 518 height 20
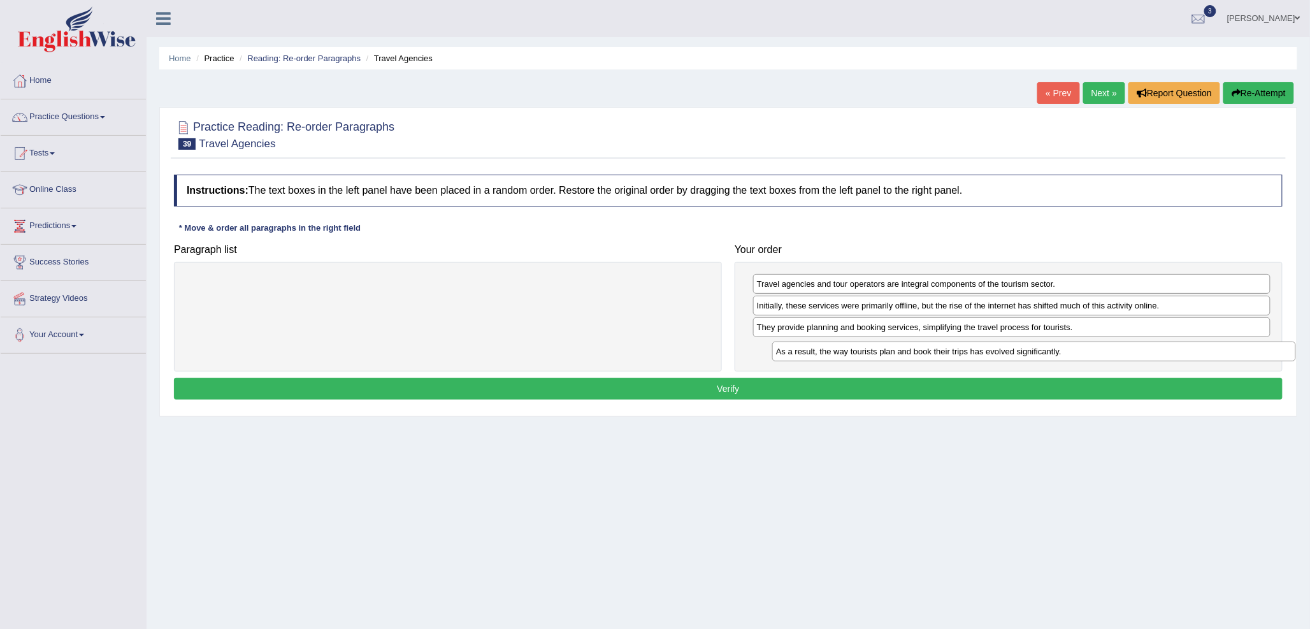
drag, startPoint x: 476, startPoint y: 284, endPoint x: 1062, endPoint y: 351, distance: 590.3
click at [1062, 351] on div "As a result, the way tourists plan and book their trips has evolved significant…" at bounding box center [1034, 352] width 524 height 20
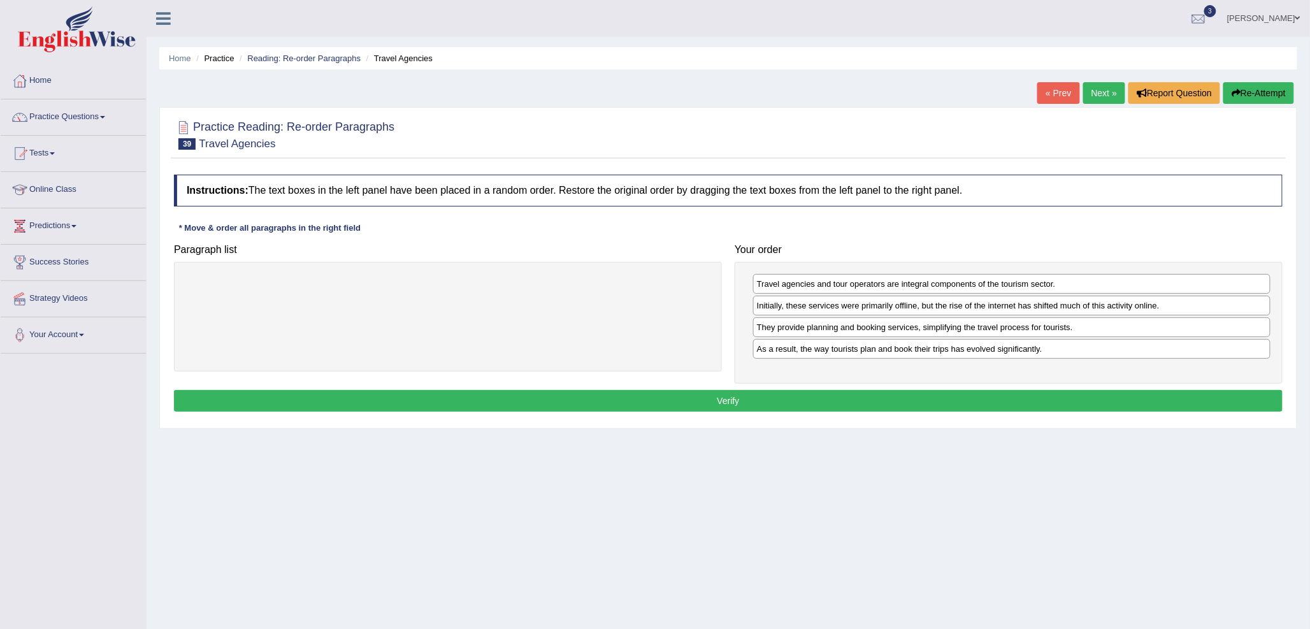
click at [965, 405] on button "Verify" at bounding box center [728, 401] width 1109 height 22
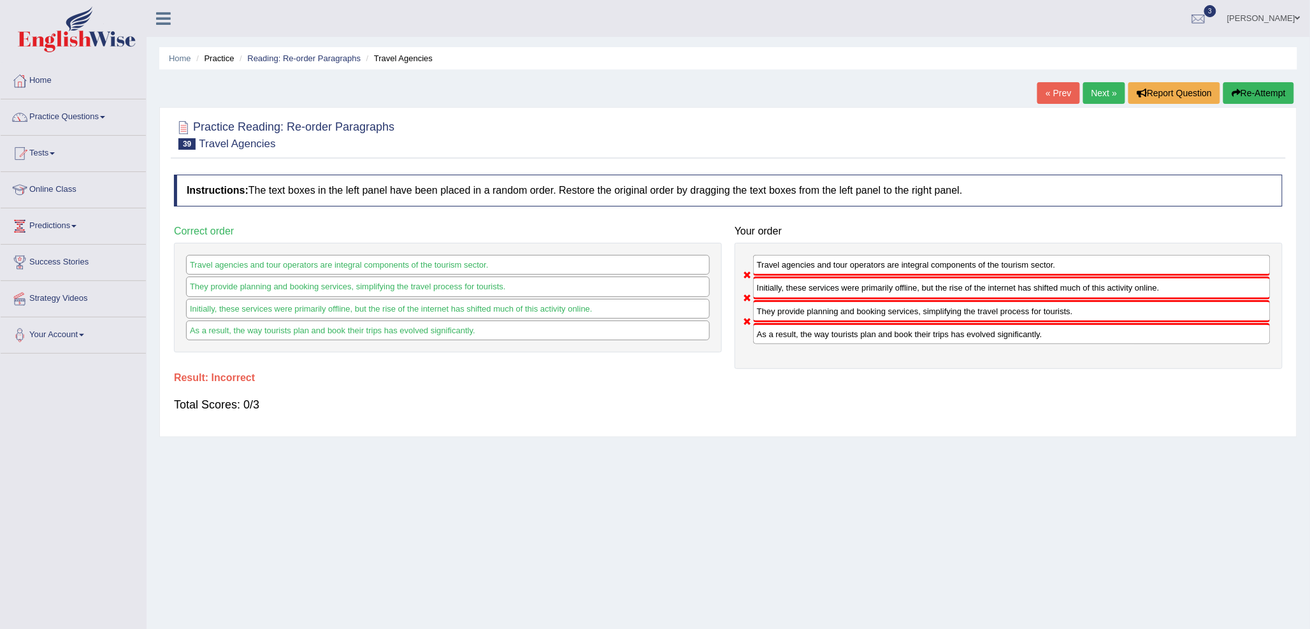
click at [1084, 94] on link "Next »" at bounding box center [1105, 93] width 42 height 22
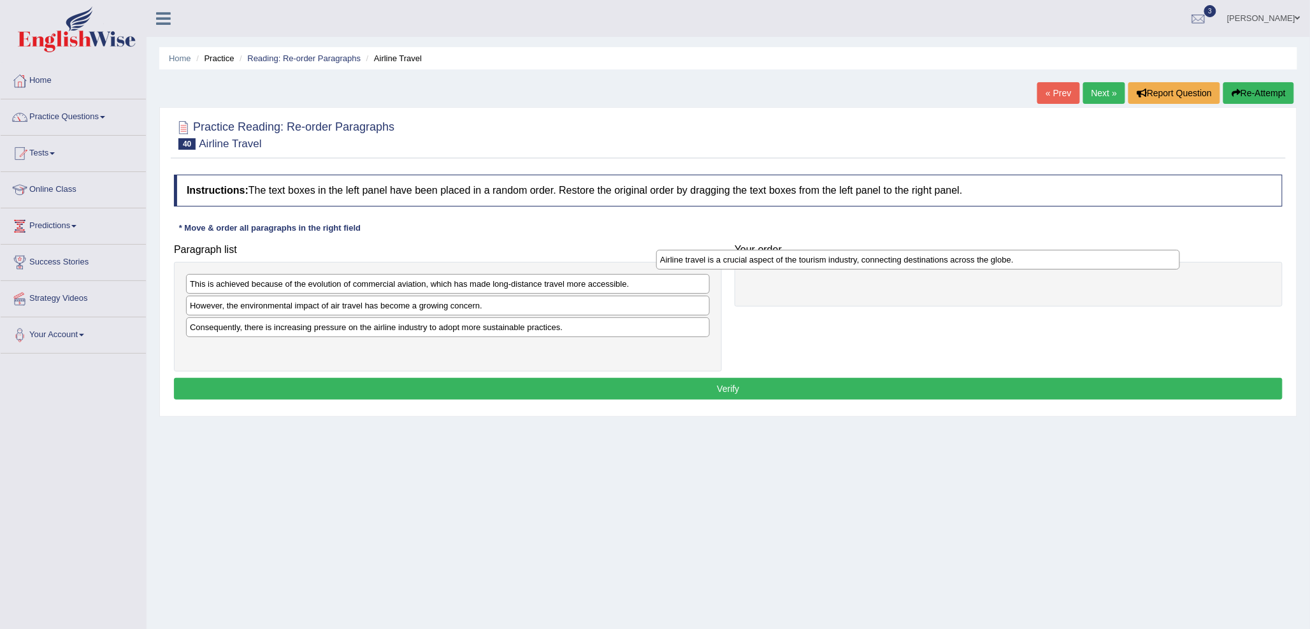
drag, startPoint x: 317, startPoint y: 327, endPoint x: 784, endPoint y: 260, distance: 471.3
click at [784, 260] on div "Airline travel is a crucial aspect of the tourism industry, connecting destinat…" at bounding box center [918, 260] width 524 height 20
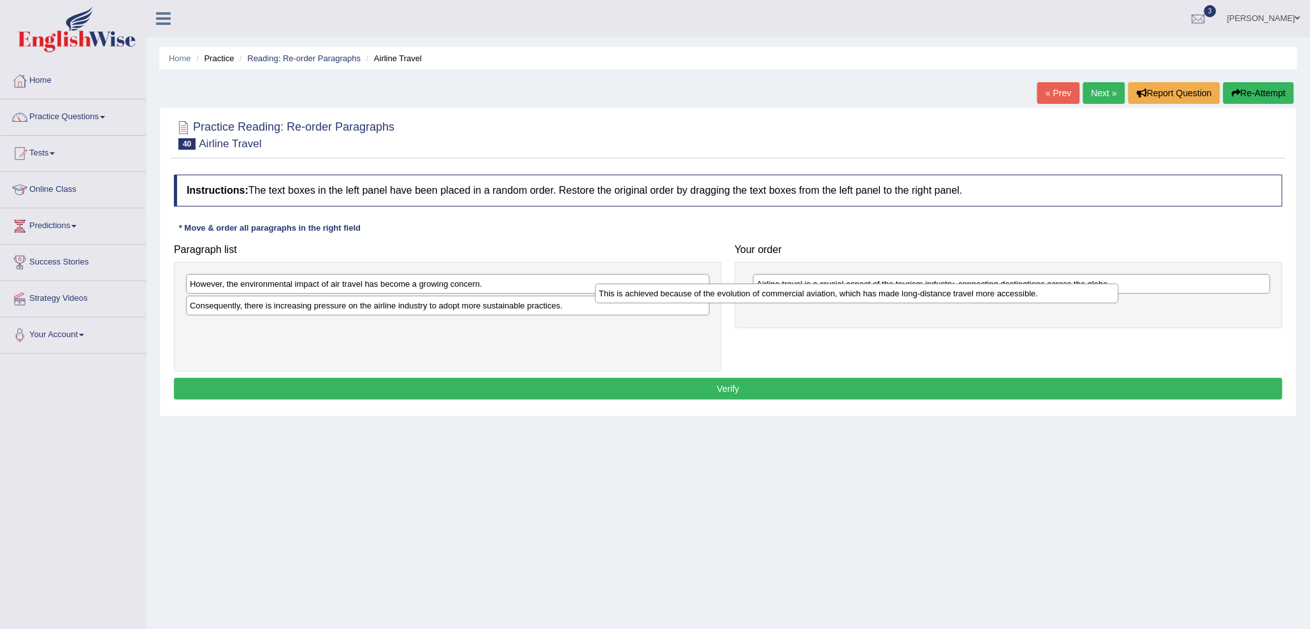
drag, startPoint x: 338, startPoint y: 286, endPoint x: 848, endPoint y: 285, distance: 509.3
click at [848, 285] on div "This is achieved because of the evolution of commercial aviation, which has mad…" at bounding box center [857, 294] width 524 height 20
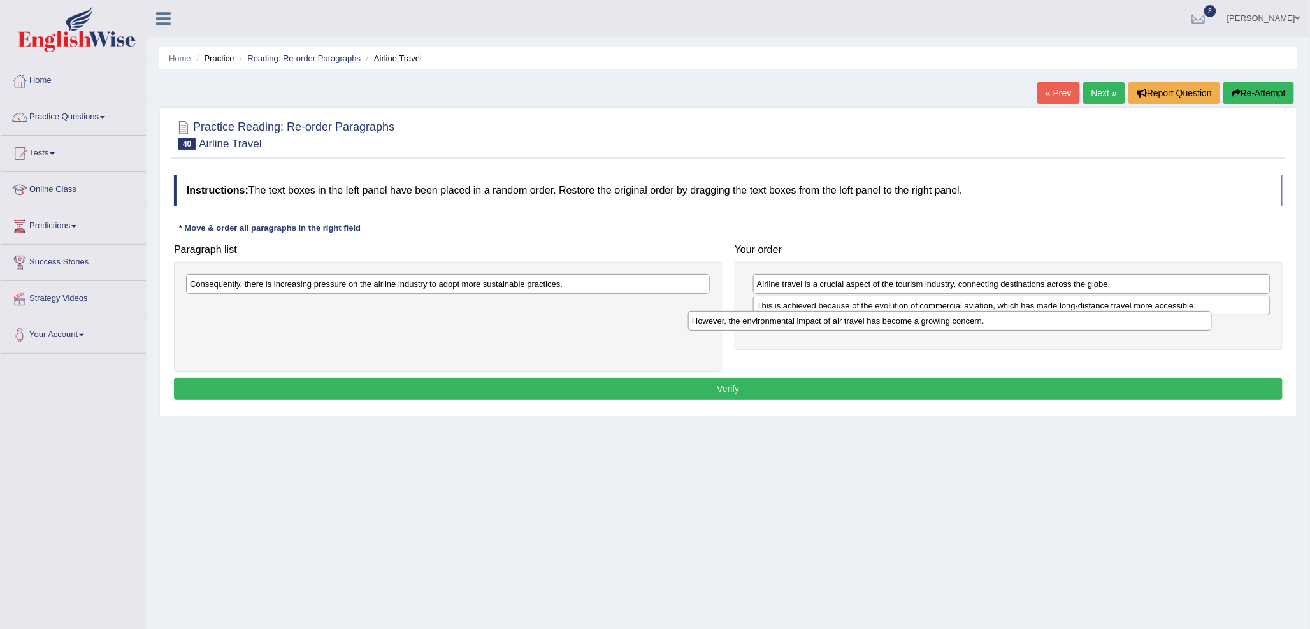
drag, startPoint x: 395, startPoint y: 286, endPoint x: 897, endPoint y: 323, distance: 503.6
click at [897, 323] on div "However, the environmental impact of air travel has become a growing concern." at bounding box center [950, 321] width 524 height 20
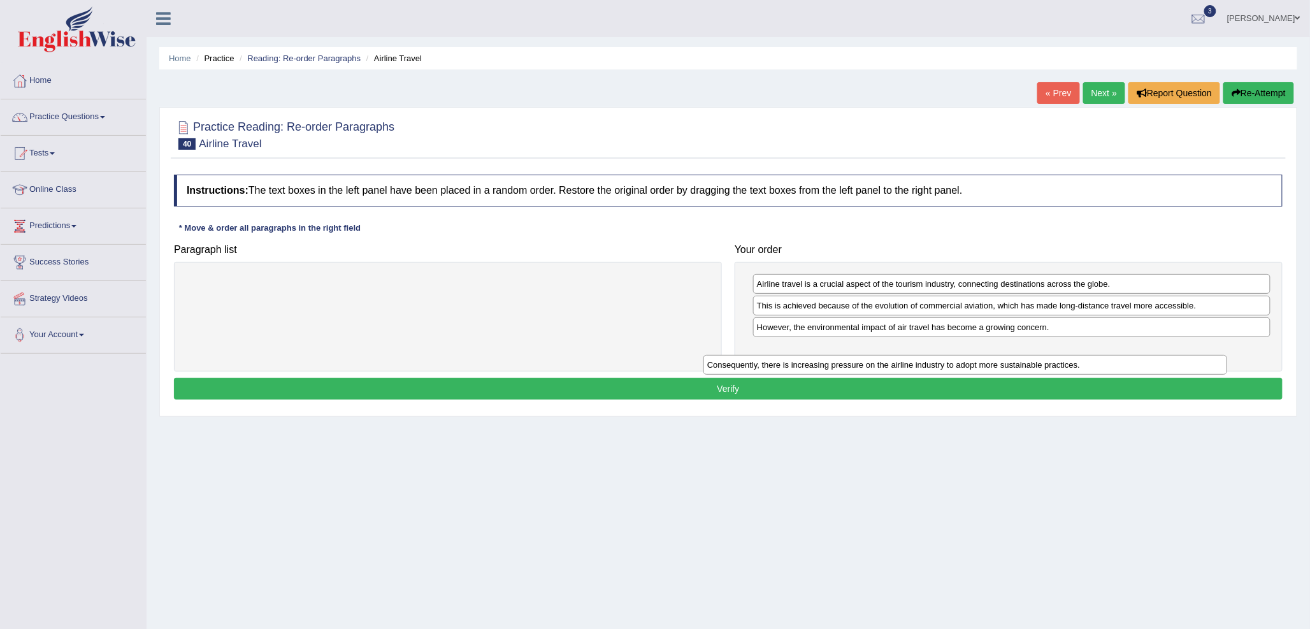
drag, startPoint x: 511, startPoint y: 281, endPoint x: 1044, endPoint y: 365, distance: 540.1
click at [1044, 365] on div "Consequently, there is increasing pressure on the airline industry to adopt mor…" at bounding box center [966, 365] width 524 height 20
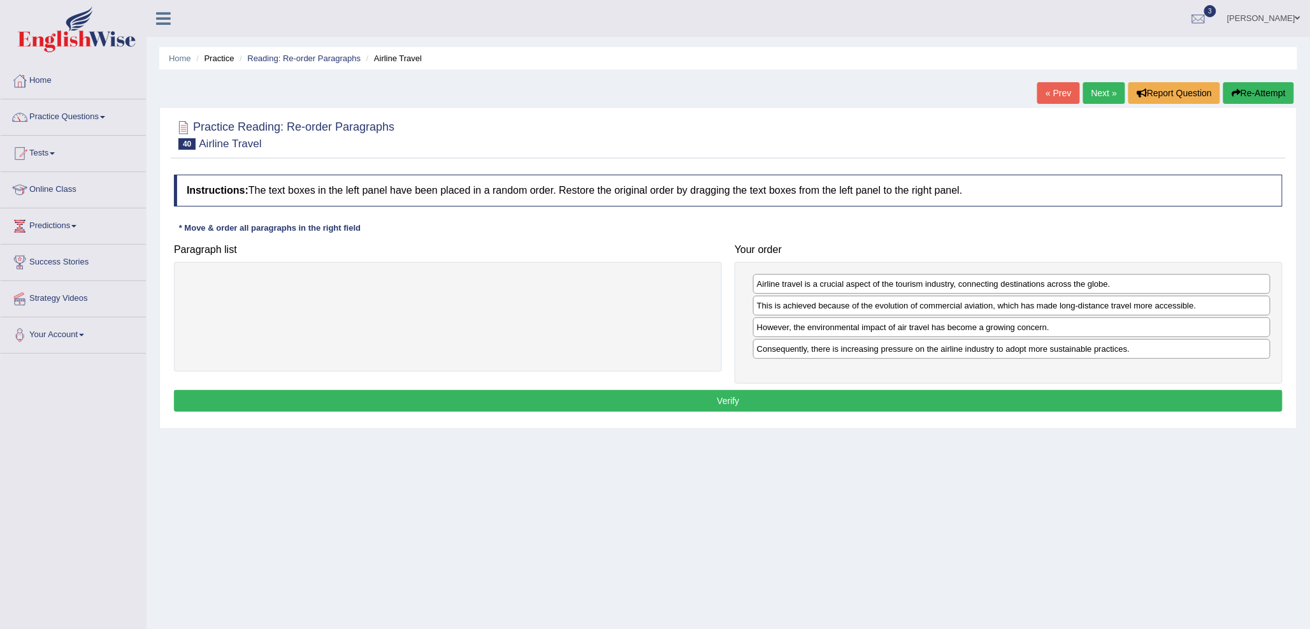
drag, startPoint x: 890, startPoint y: 406, endPoint x: 897, endPoint y: 396, distance: 12.2
click at [890, 407] on button "Verify" at bounding box center [728, 401] width 1109 height 22
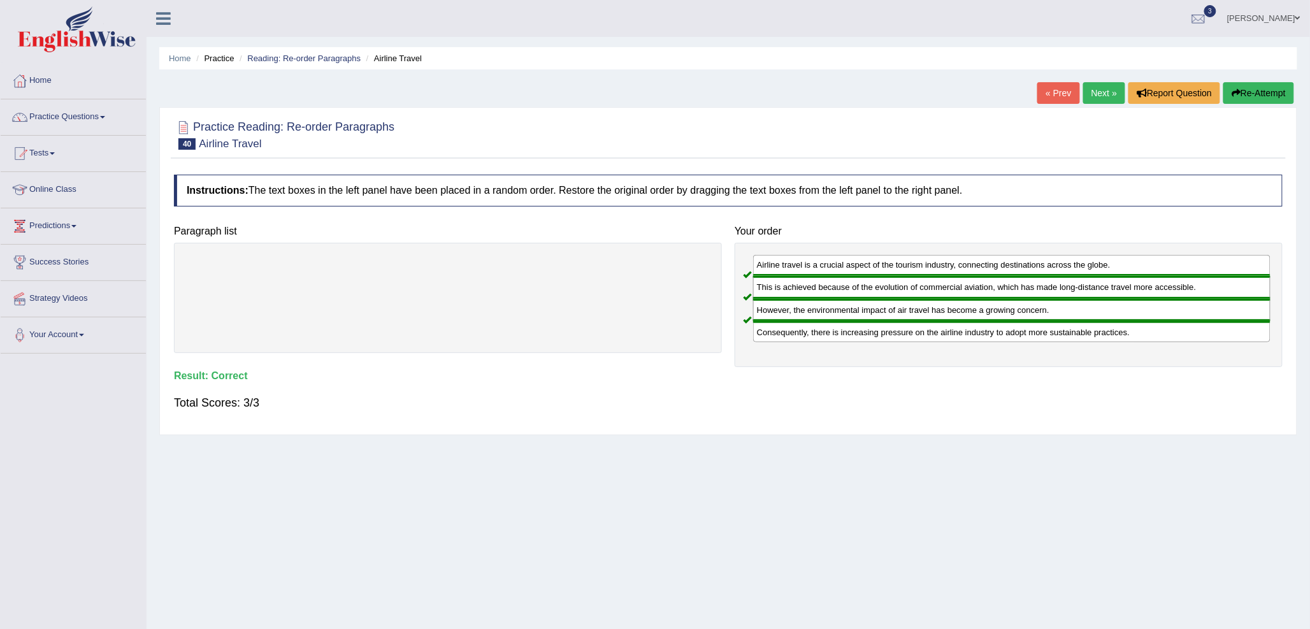
click at [1090, 87] on link "Next »" at bounding box center [1105, 93] width 42 height 22
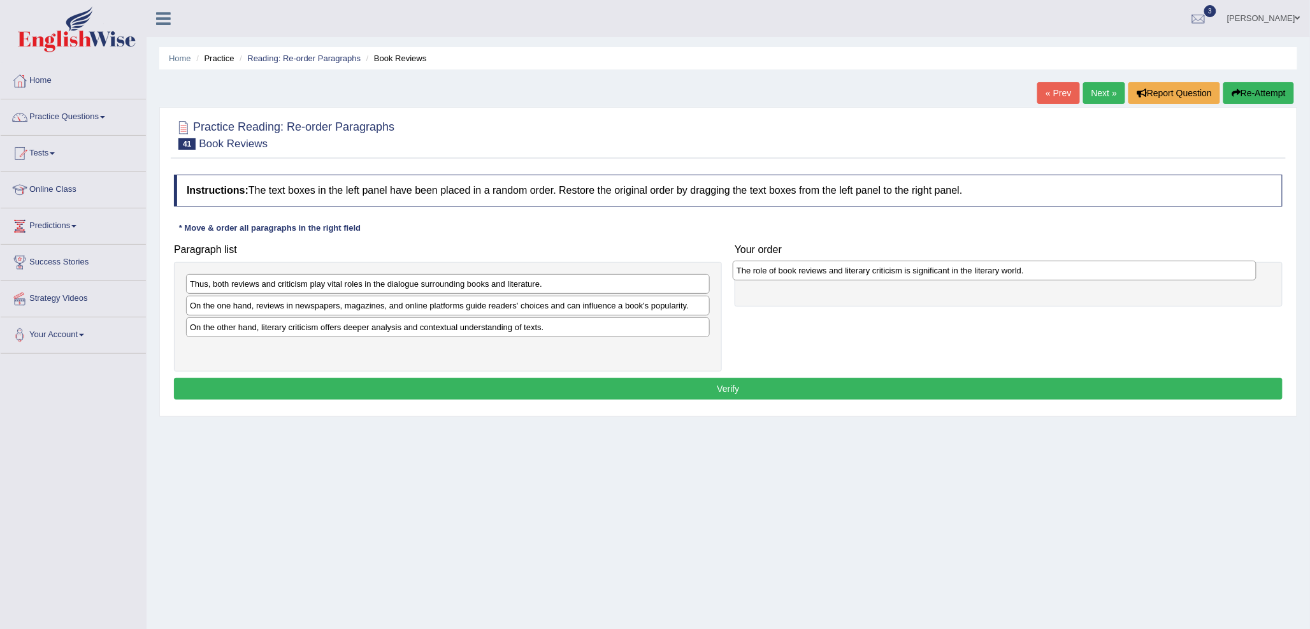
drag, startPoint x: 482, startPoint y: 327, endPoint x: 1029, endPoint y: 270, distance: 549.9
click at [1029, 270] on div "The role of book reviews and literary criticism is significant in the literary …" at bounding box center [995, 271] width 524 height 20
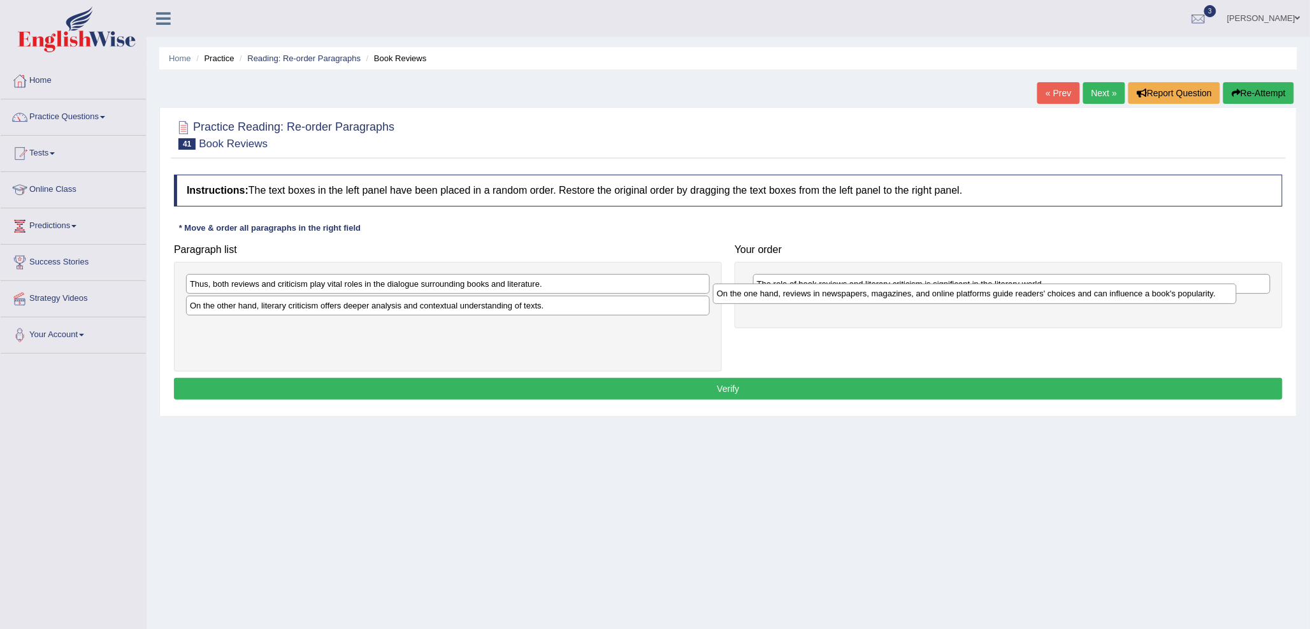
drag, startPoint x: 428, startPoint y: 300, endPoint x: 955, endPoint y: 288, distance: 527.2
click at [955, 288] on div "On the one hand, reviews in newspapers, magazines, and online platforms guide r…" at bounding box center [975, 294] width 524 height 20
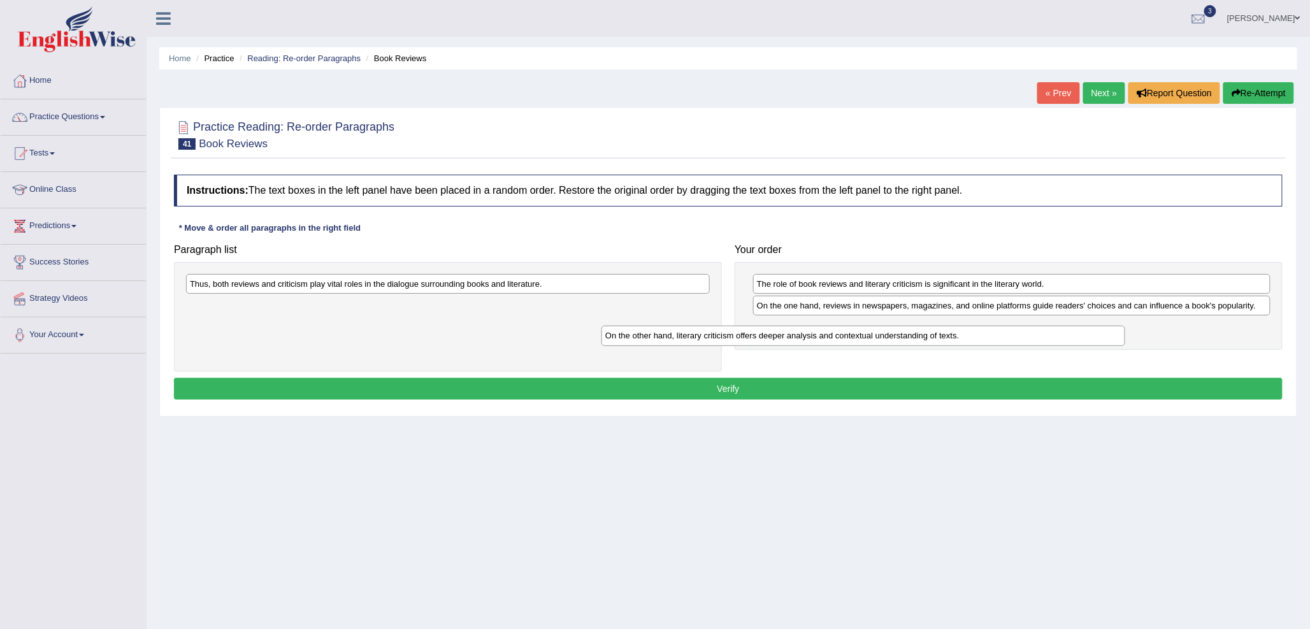
drag, startPoint x: 671, startPoint y: 309, endPoint x: 1129, endPoint y: 332, distance: 458.8
click at [1126, 332] on div "On the other hand, literary criticism offers deeper analysis and contextual und…" at bounding box center [864, 336] width 524 height 20
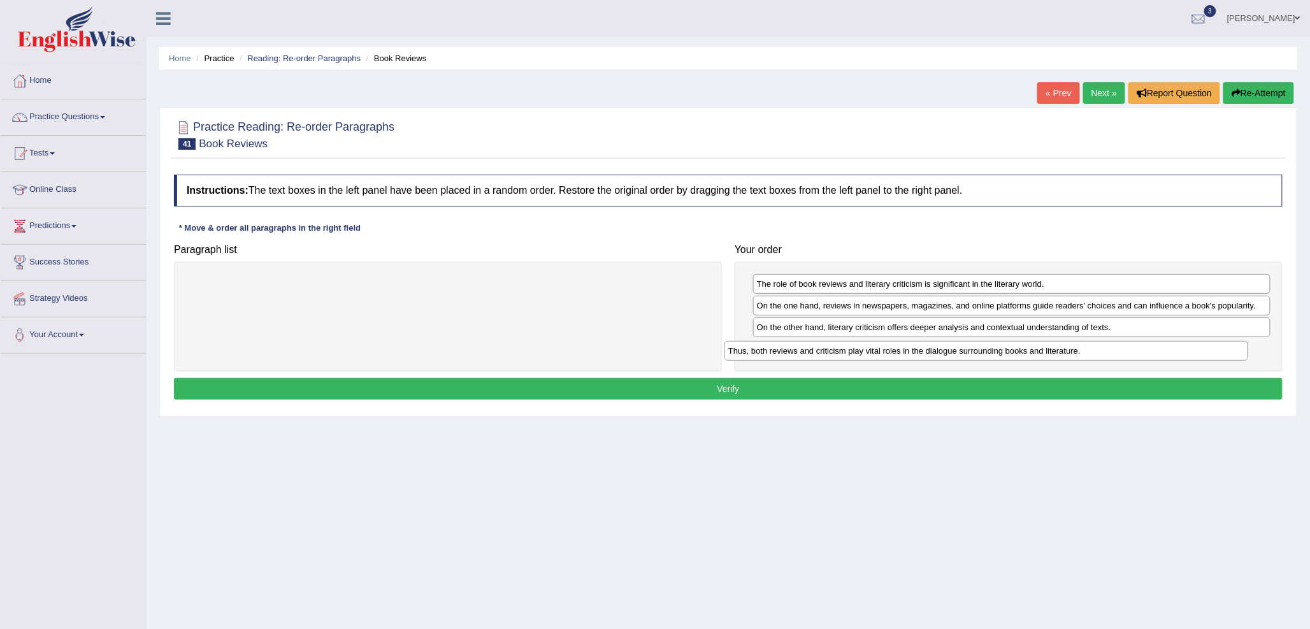
drag, startPoint x: 695, startPoint y: 282, endPoint x: 1234, endPoint y: 349, distance: 542.7
click at [1234, 349] on div "Thus, both reviews and criticism play vital roles in the dialogue surrounding b…" at bounding box center [987, 351] width 524 height 20
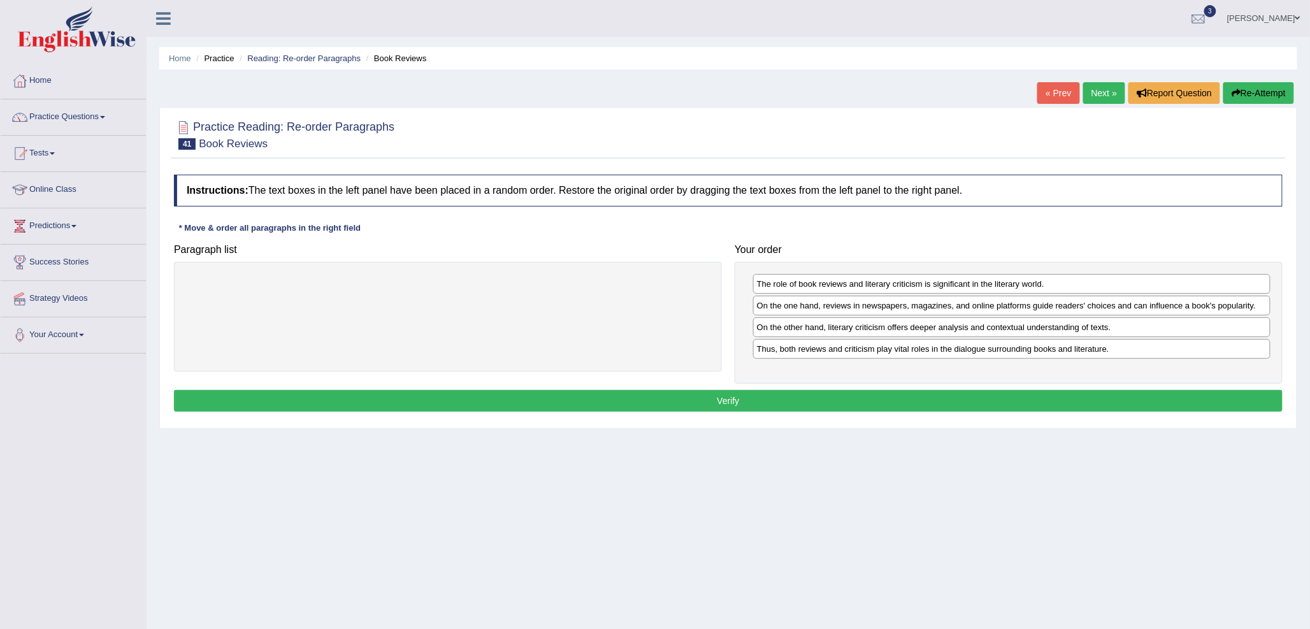
click at [868, 410] on button "Verify" at bounding box center [728, 401] width 1109 height 22
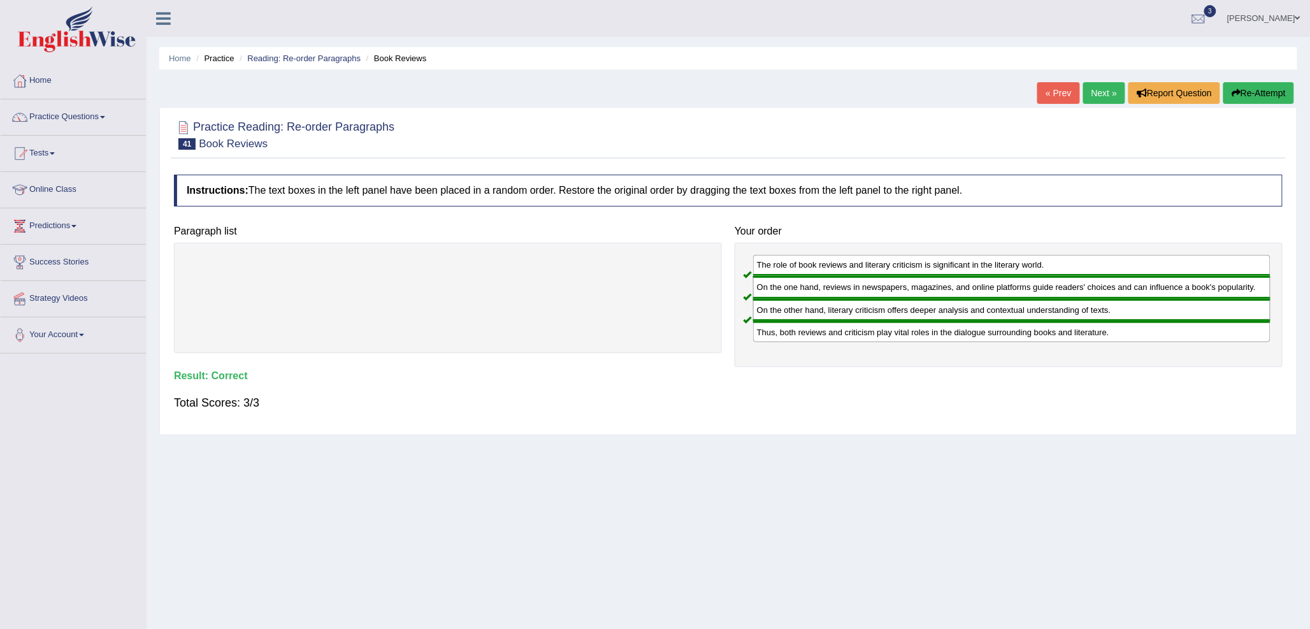
click at [1101, 88] on link "Next »" at bounding box center [1105, 93] width 42 height 22
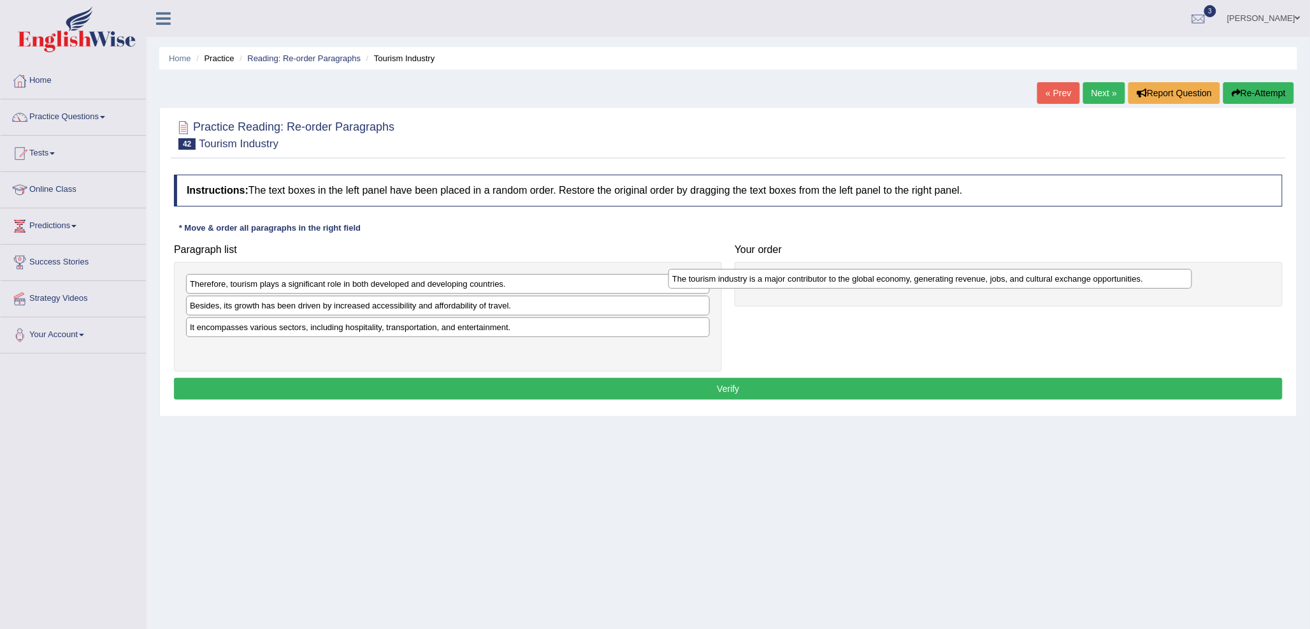
drag, startPoint x: 328, startPoint y: 355, endPoint x: 831, endPoint y: 259, distance: 512.0
click at [831, 269] on div "The tourism industry is a major contributor to the global economy, generating r…" at bounding box center [931, 279] width 524 height 20
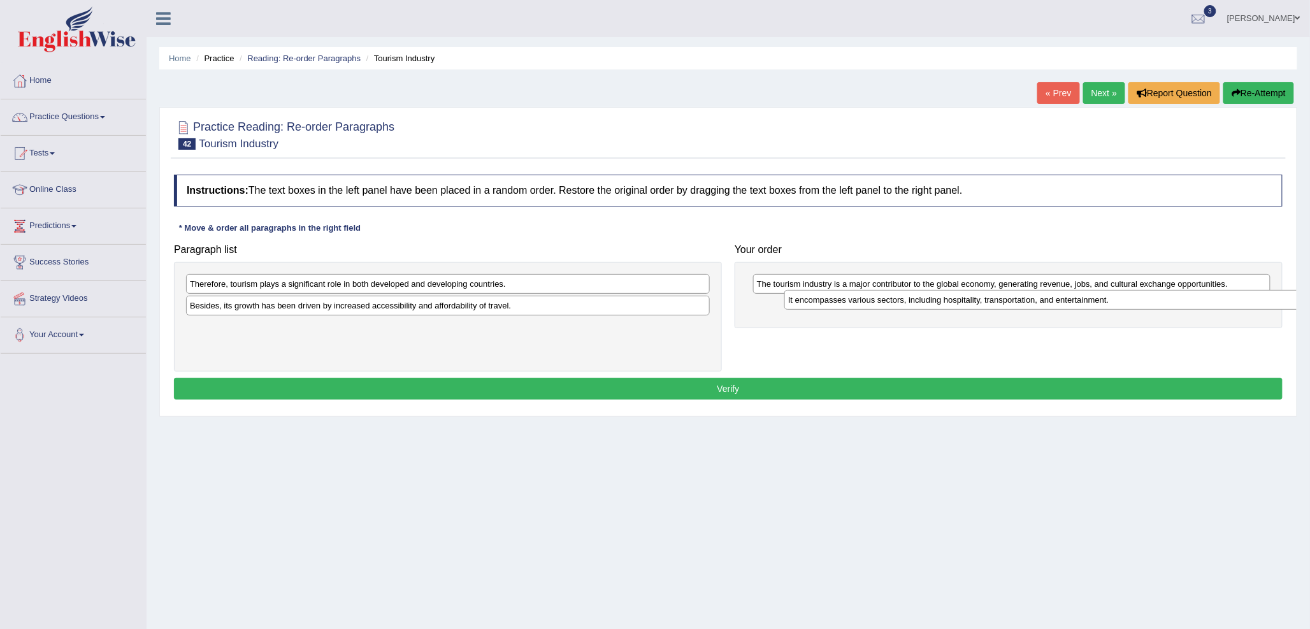
drag, startPoint x: 301, startPoint y: 335, endPoint x: 899, endPoint y: 307, distance: 599.1
click at [899, 307] on div "It encompasses various sectors, including hospitality, transportation, and ente…" at bounding box center [1047, 300] width 524 height 20
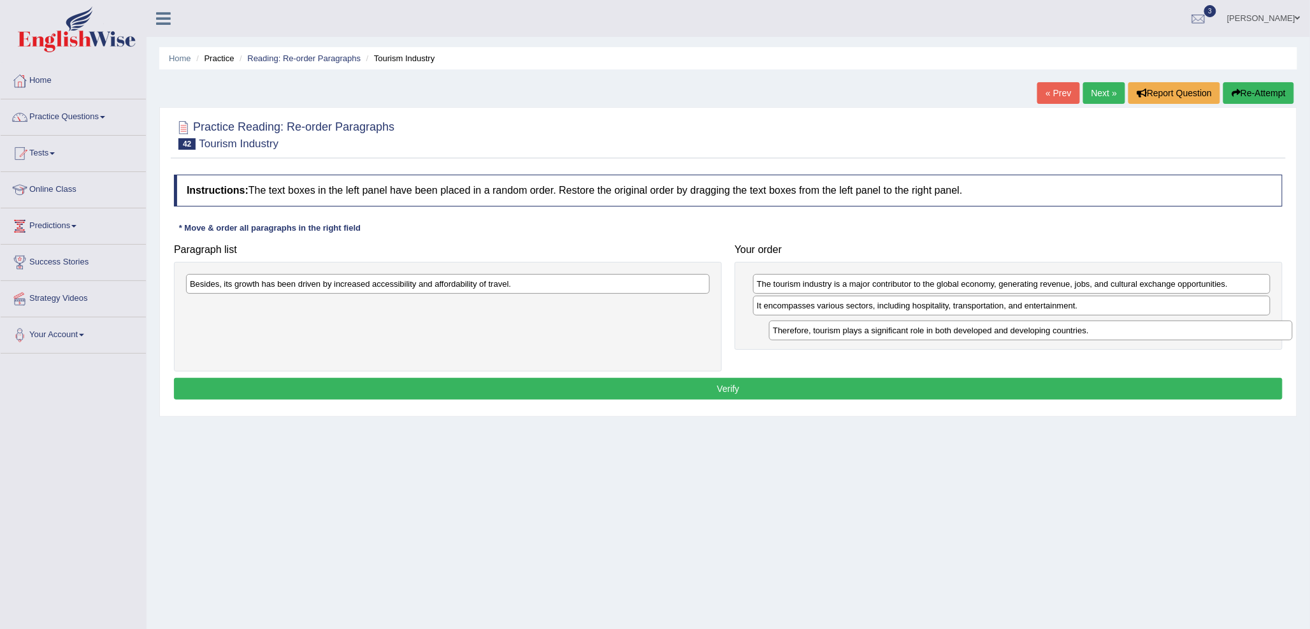
drag, startPoint x: 342, startPoint y: 289, endPoint x: 925, endPoint y: 336, distance: 585.0
click at [925, 336] on div "Therefore, tourism plays a significant role in both developed and developing co…" at bounding box center [1031, 331] width 524 height 20
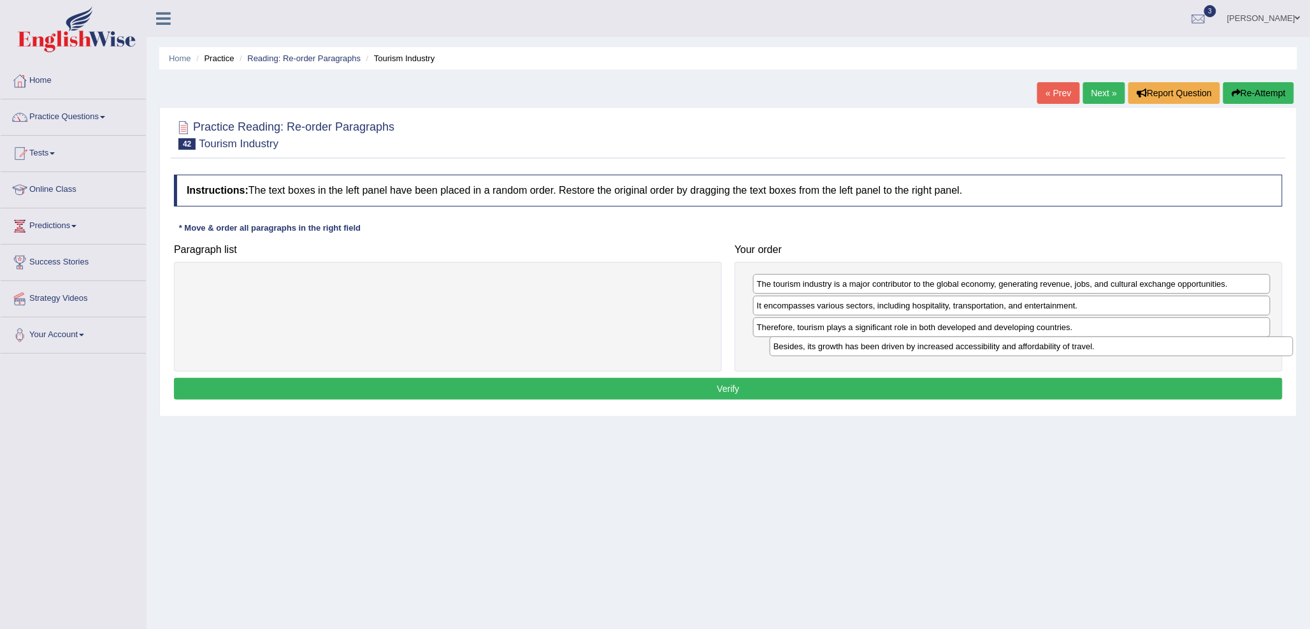
drag, startPoint x: 421, startPoint y: 289, endPoint x: 1002, endPoint y: 351, distance: 583.9
click at [1003, 351] on div "Besides, its growth has been driven by increased accessibility and affordabilit…" at bounding box center [1032, 347] width 524 height 20
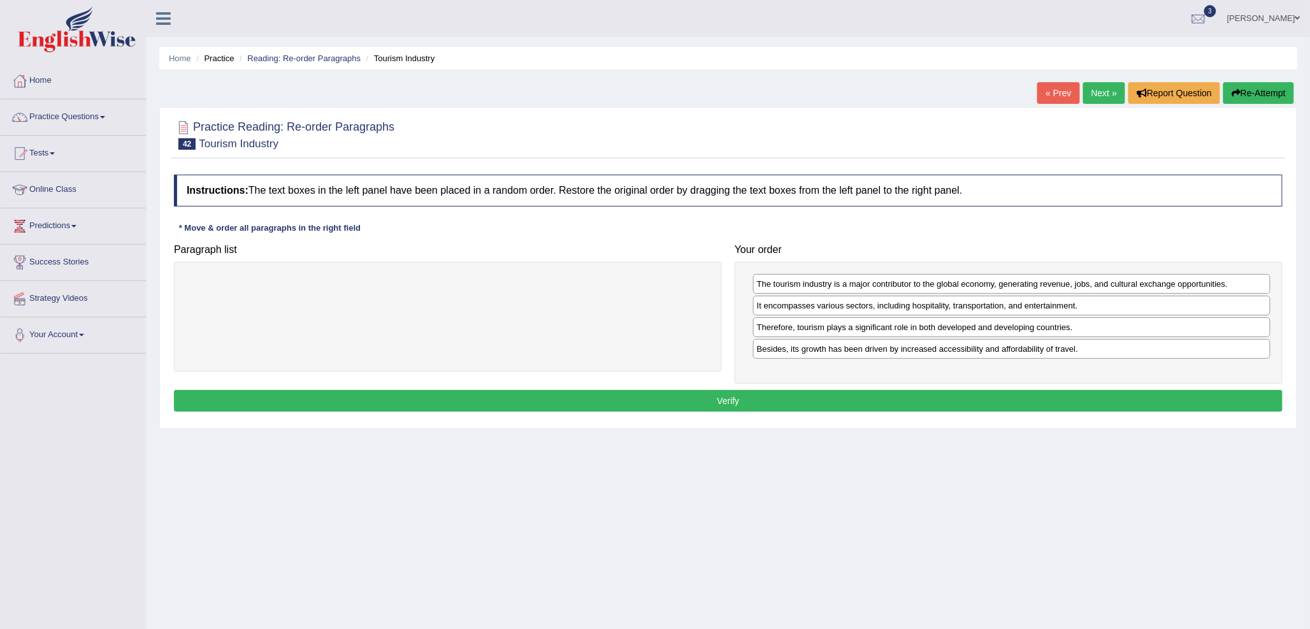
click at [961, 395] on button "Verify" at bounding box center [728, 401] width 1109 height 22
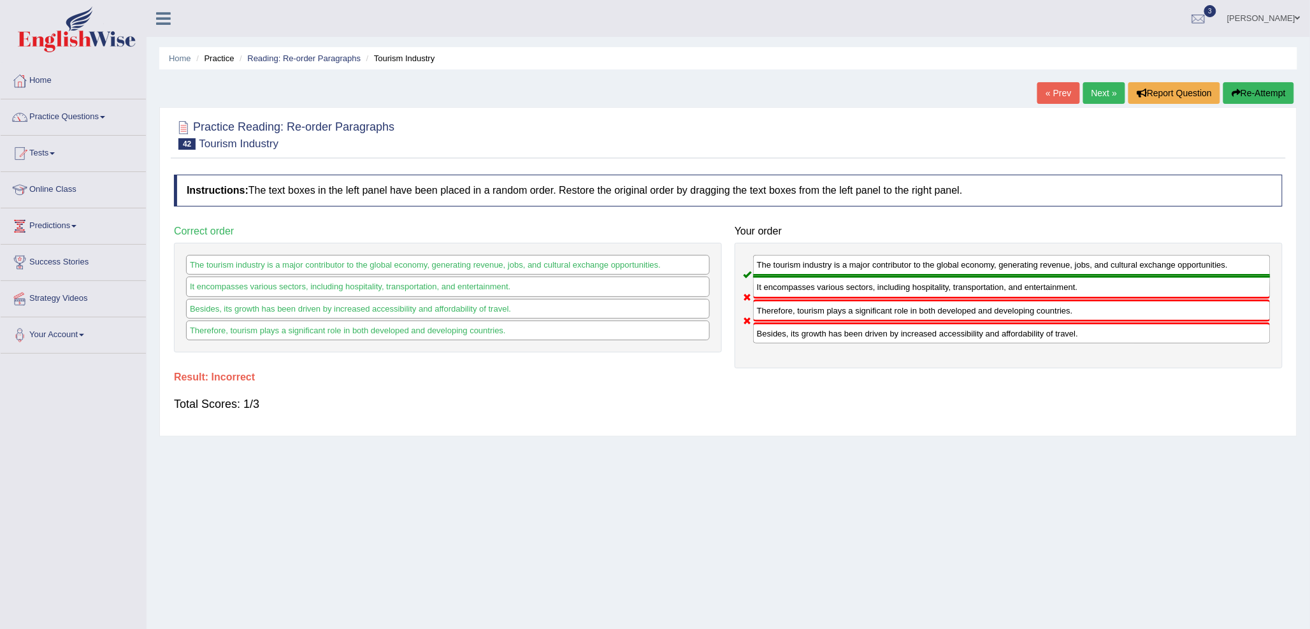
click at [1101, 91] on link "Next »" at bounding box center [1105, 93] width 42 height 22
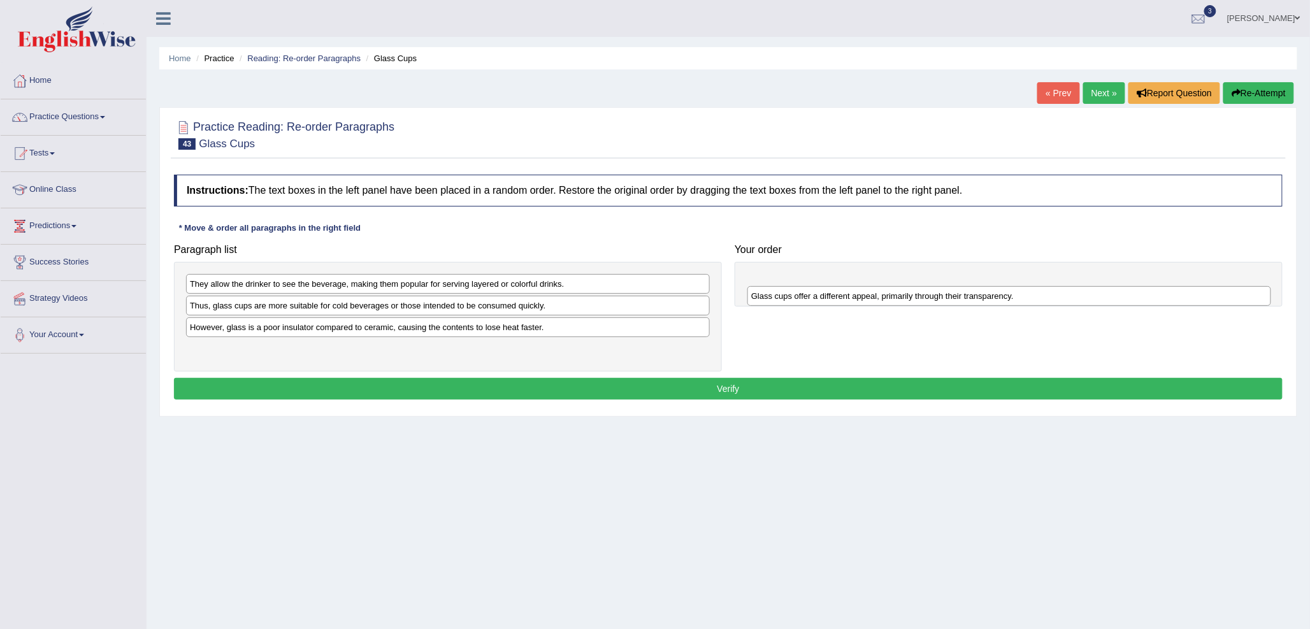
drag, startPoint x: 328, startPoint y: 285, endPoint x: 937, endPoint y: 287, distance: 608.7
click at [937, 287] on div "Glass cups offer a different appeal, primarily through their transparency." at bounding box center [1010, 296] width 524 height 20
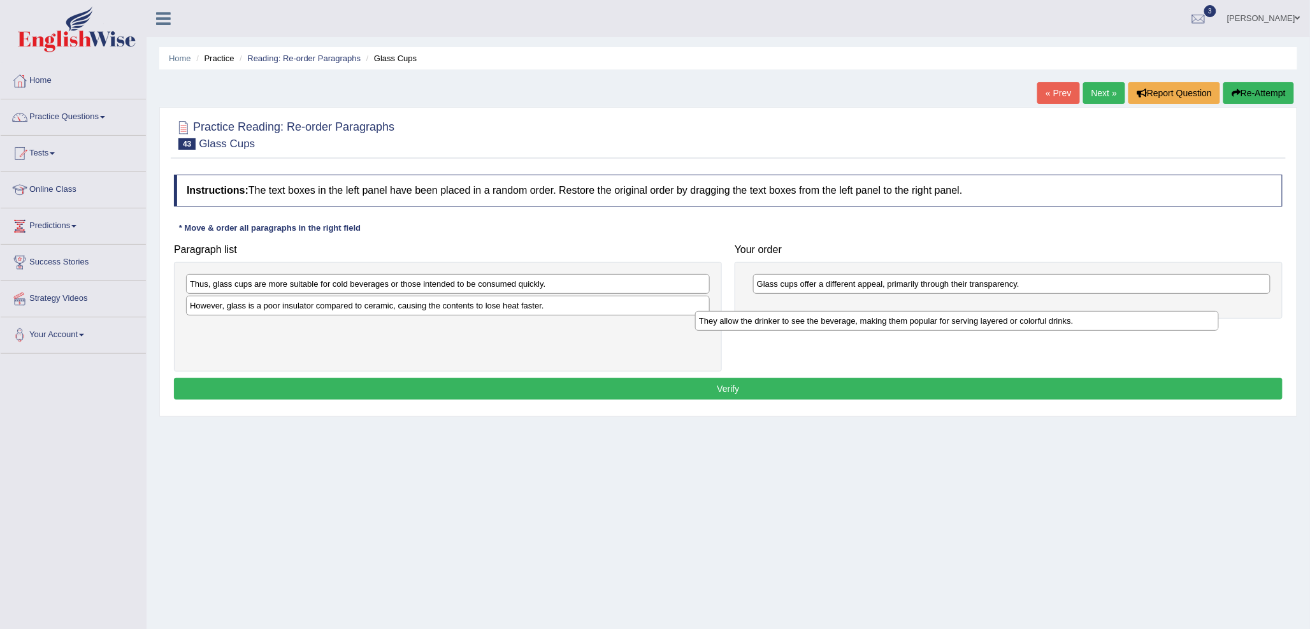
drag, startPoint x: 347, startPoint y: 289, endPoint x: 857, endPoint y: 326, distance: 510.6
click at [857, 326] on div "They allow the drinker to see the beverage, making them popular for serving lay…" at bounding box center [957, 321] width 524 height 20
drag, startPoint x: 481, startPoint y: 333, endPoint x: 1029, endPoint y: 300, distance: 549.1
click at [1029, 300] on div "They allow the drinker to see the beverage, making them popular for serving lay…" at bounding box center [1007, 302] width 524 height 20
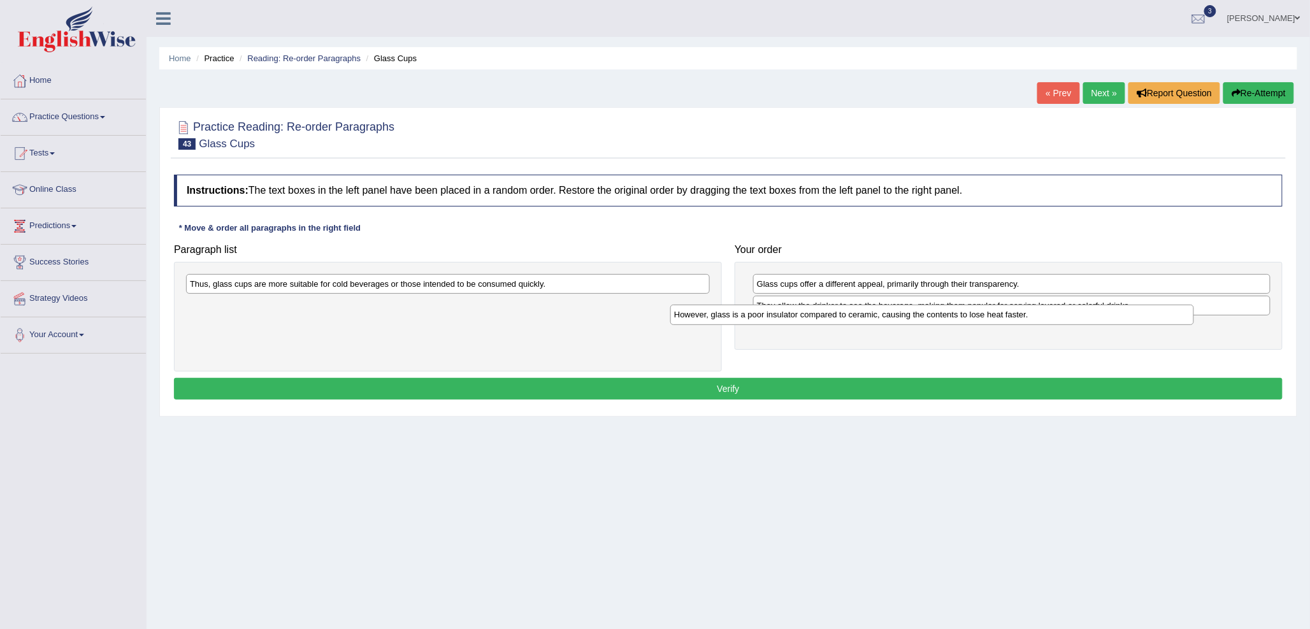
drag, startPoint x: 840, startPoint y: 351, endPoint x: 1120, endPoint y: 317, distance: 282.5
click at [1120, 317] on div "However, glass is a poor insulator compared to ceramic, causing the contents to…" at bounding box center [933, 315] width 524 height 20
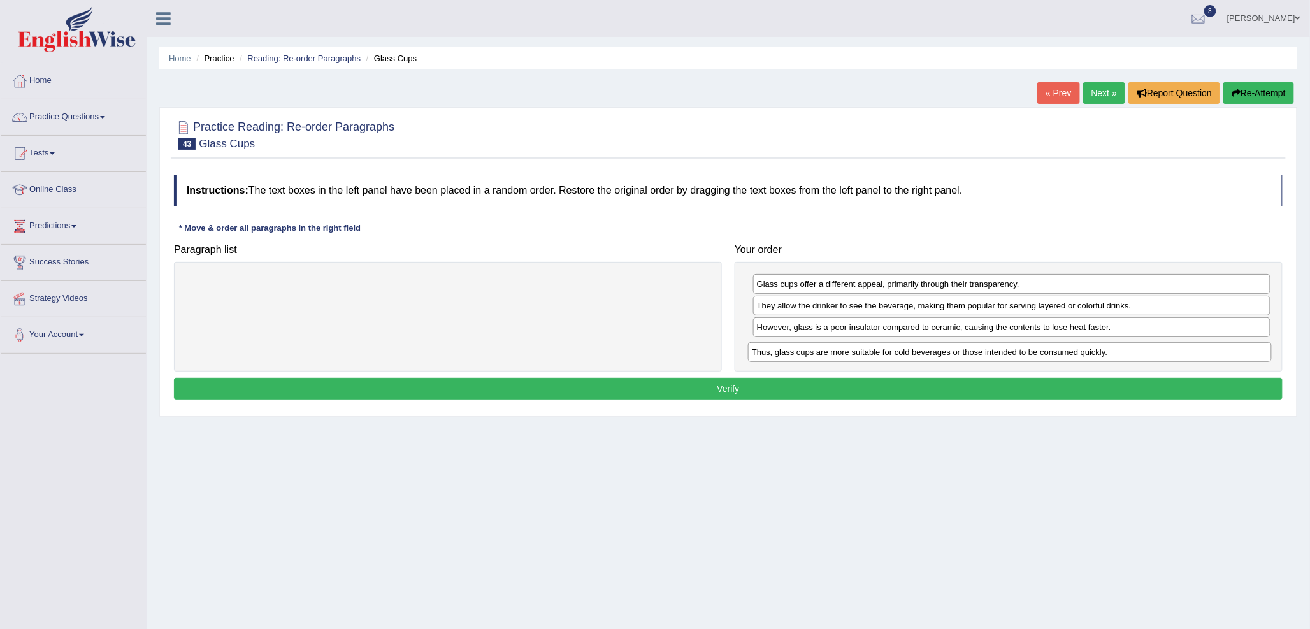
drag, startPoint x: 626, startPoint y: 303, endPoint x: 1157, endPoint y: 353, distance: 533.9
click at [1157, 353] on div "Thus, glass cups are more suitable for cold beverages or those intended to be c…" at bounding box center [1010, 352] width 524 height 20
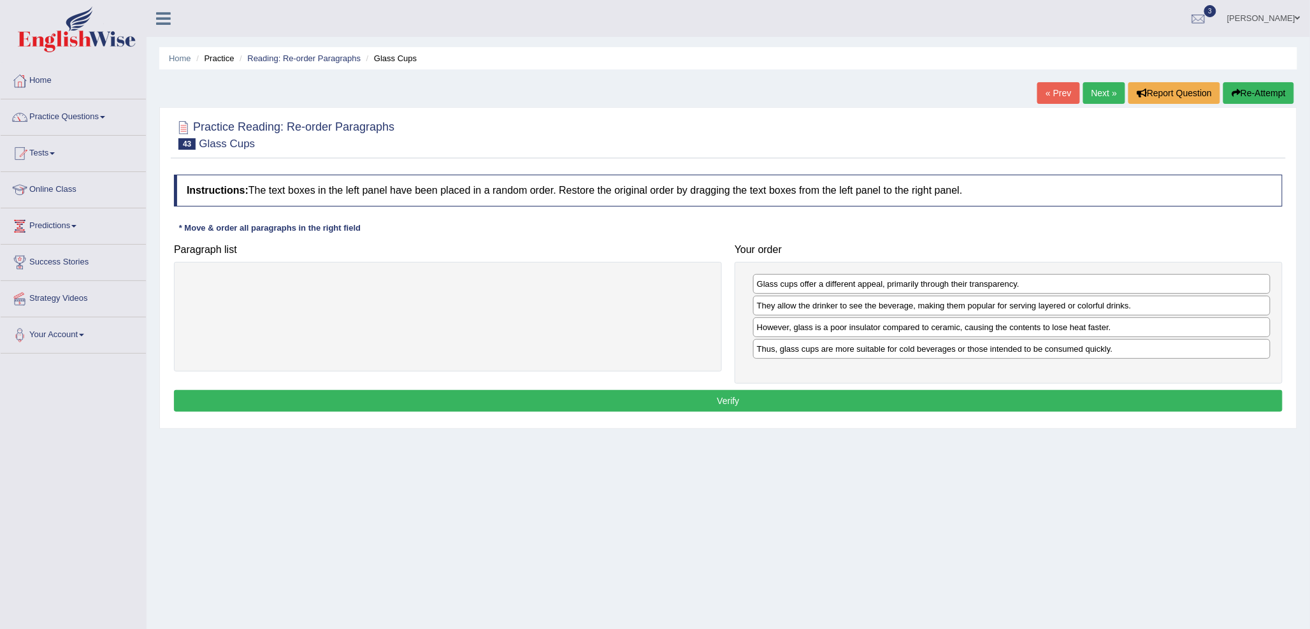
click at [935, 408] on button "Verify" at bounding box center [728, 401] width 1109 height 22
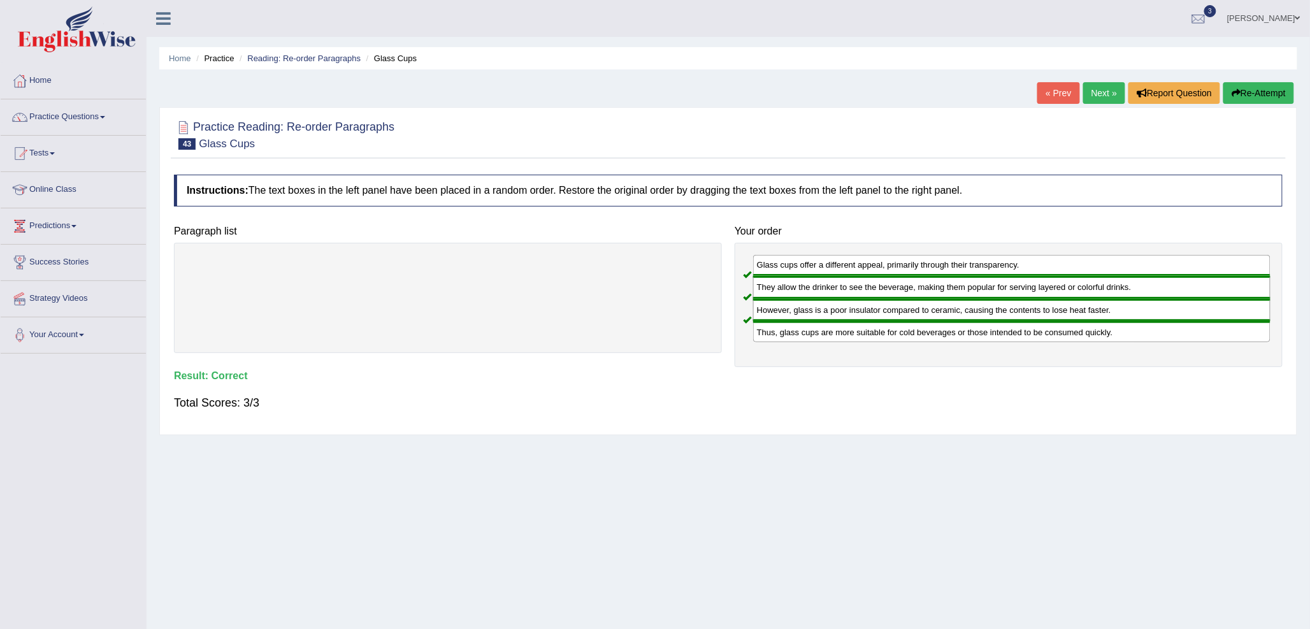
click at [1099, 91] on link "Next »" at bounding box center [1105, 93] width 42 height 22
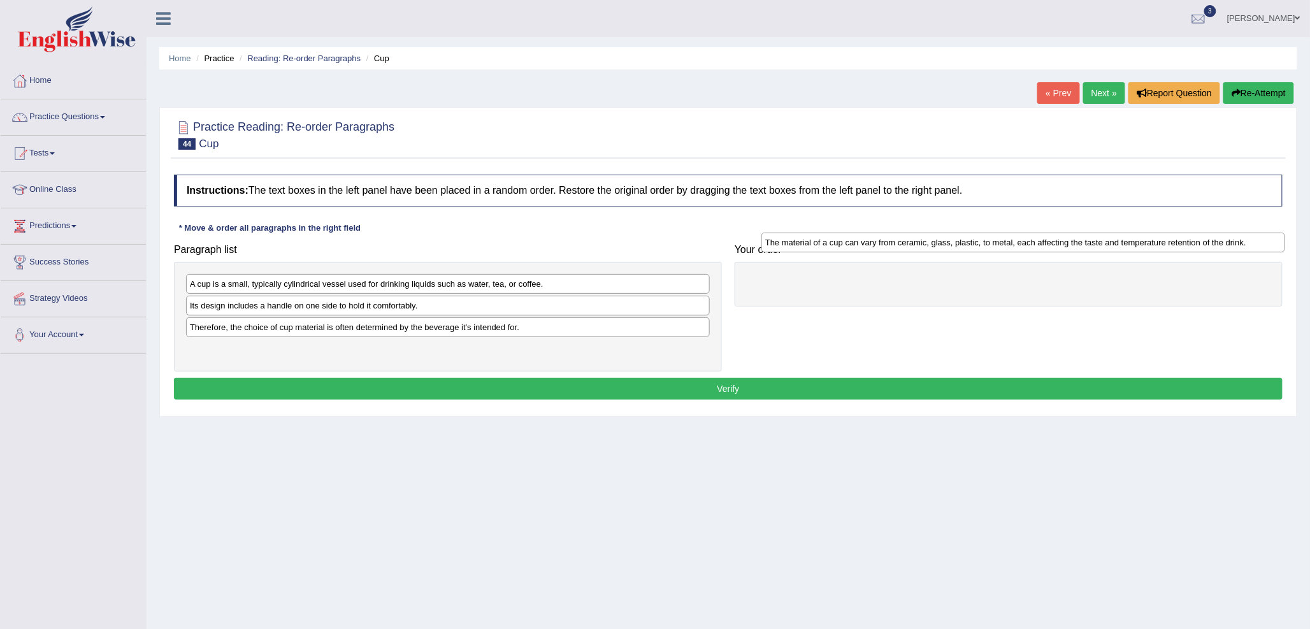
drag, startPoint x: 416, startPoint y: 356, endPoint x: 991, endPoint y: 249, distance: 585.4
click at [991, 249] on div "The material of a cup can vary from ceramic, glass, plastic, to metal, each aff…" at bounding box center [1024, 243] width 524 height 20
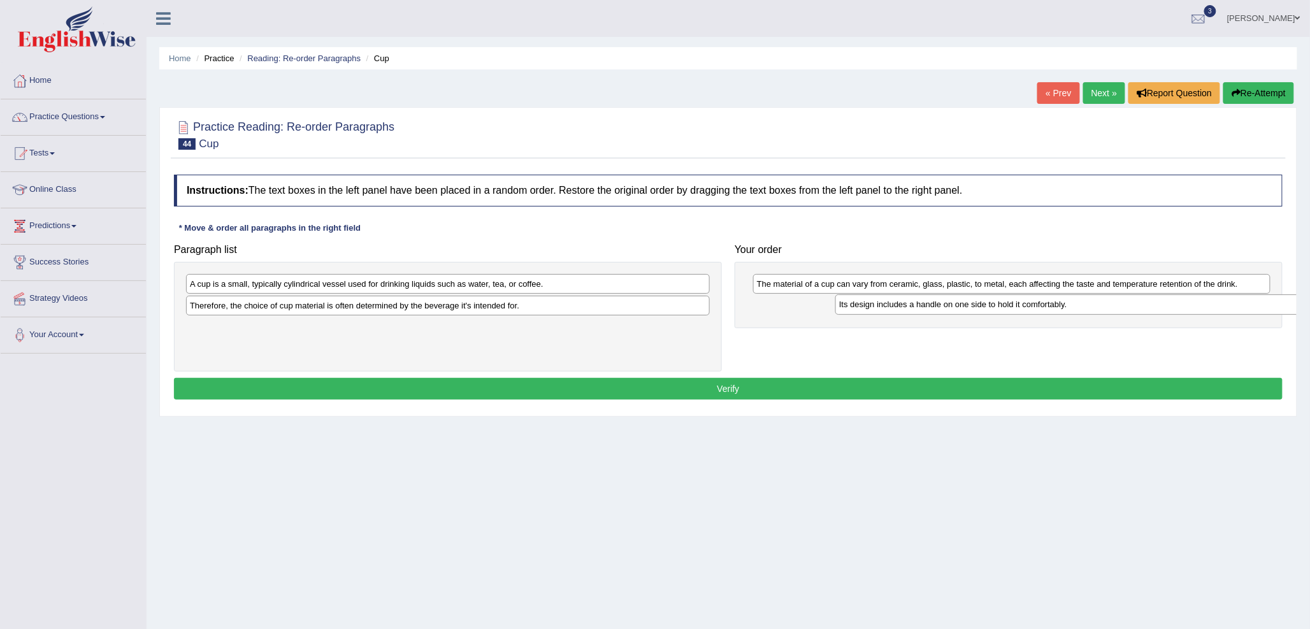
drag, startPoint x: 456, startPoint y: 308, endPoint x: 1106, endPoint y: 307, distance: 649.5
click at [1106, 307] on div "Its design includes a handle on one side to hold it comfortably." at bounding box center [1098, 304] width 524 height 20
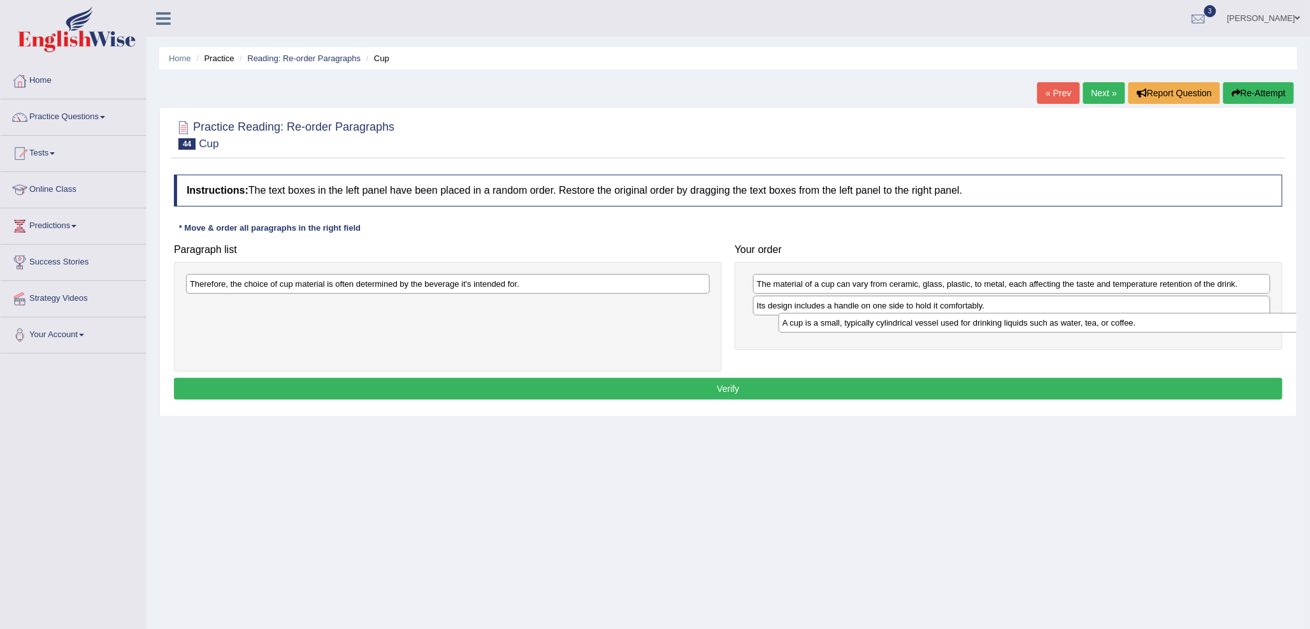
drag, startPoint x: 569, startPoint y: 283, endPoint x: 1163, endPoint y: 321, distance: 595.3
click at [1163, 321] on div "A cup is a small, typically cylindrical vessel used for drinking liquids such a…" at bounding box center [1041, 323] width 524 height 20
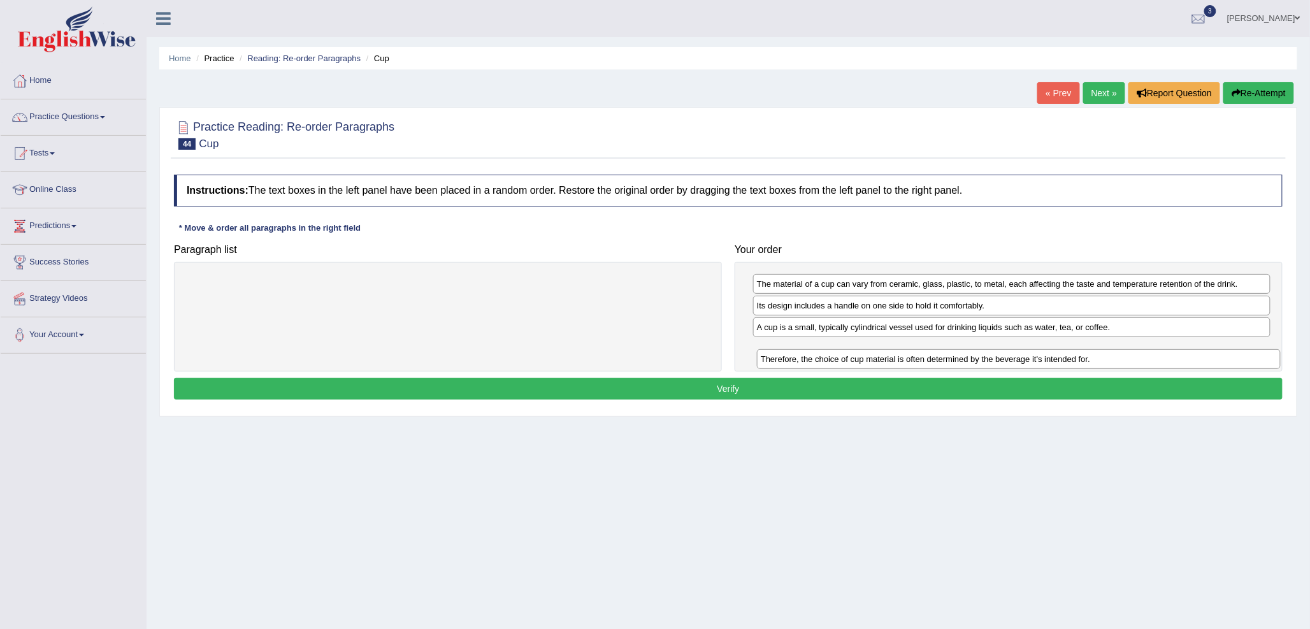
drag, startPoint x: 625, startPoint y: 289, endPoint x: 1201, endPoint y: 362, distance: 580.8
click at [1201, 362] on div "Therefore, the choice of cup material is often determined by the beverage it's …" at bounding box center [1019, 359] width 524 height 20
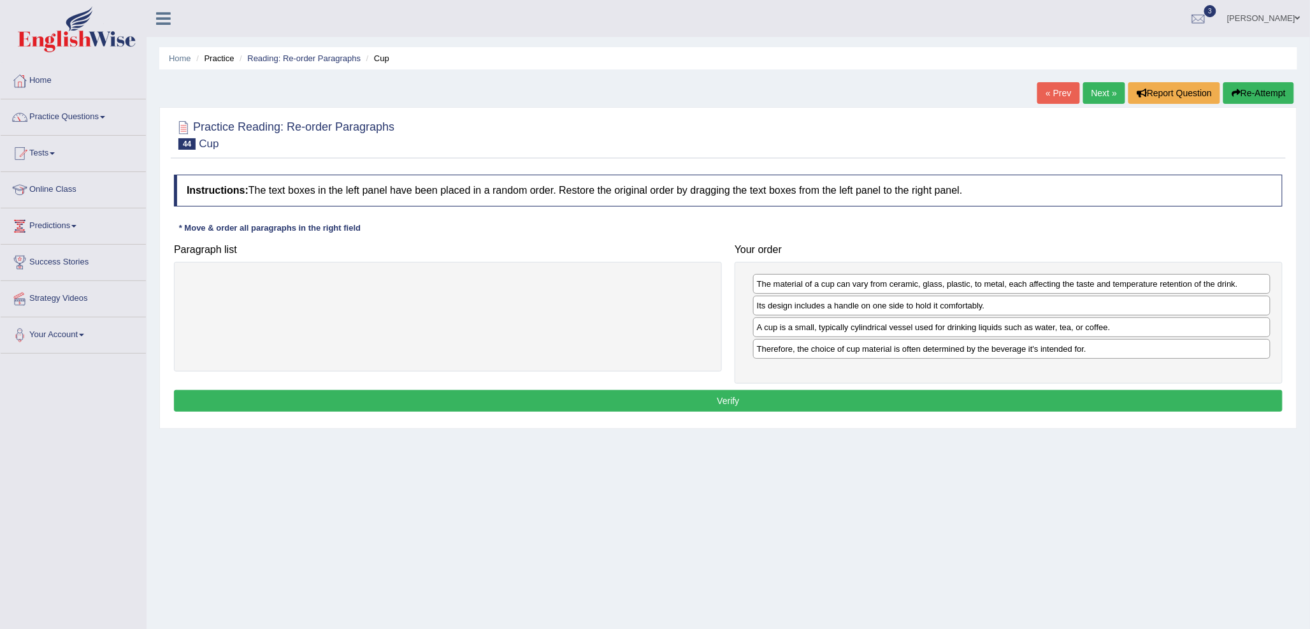
click at [1092, 89] on link "Next »" at bounding box center [1105, 93] width 42 height 22
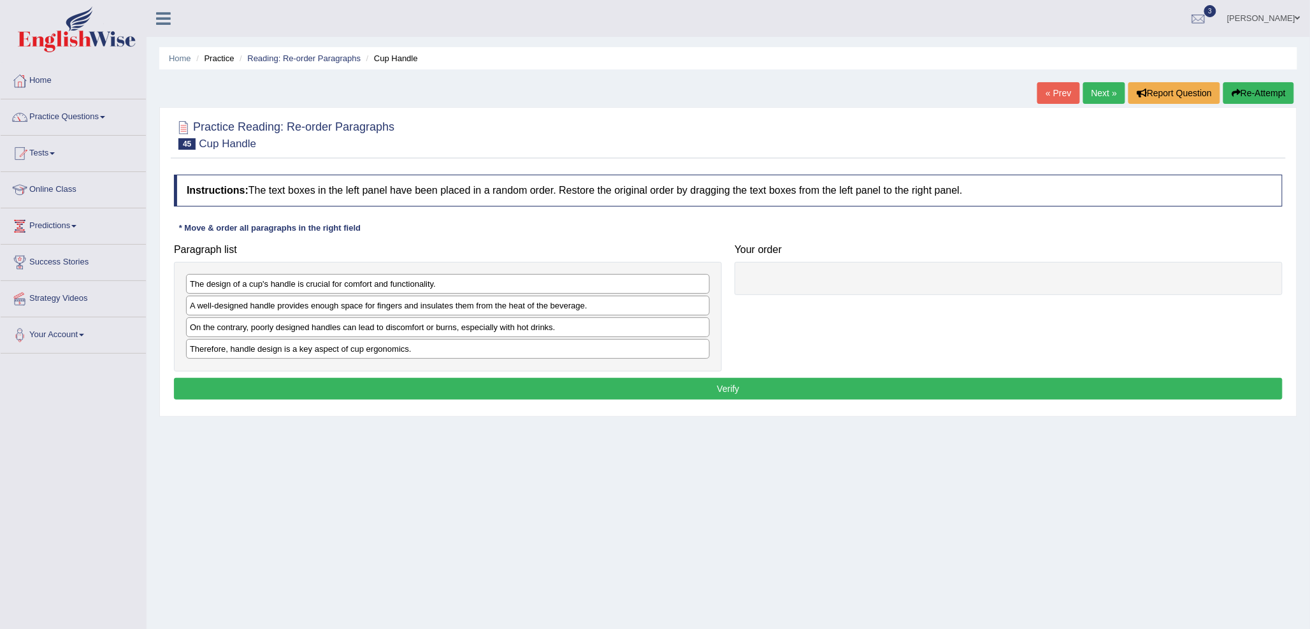
click at [1040, 91] on link "« Prev" at bounding box center [1059, 93] width 42 height 22
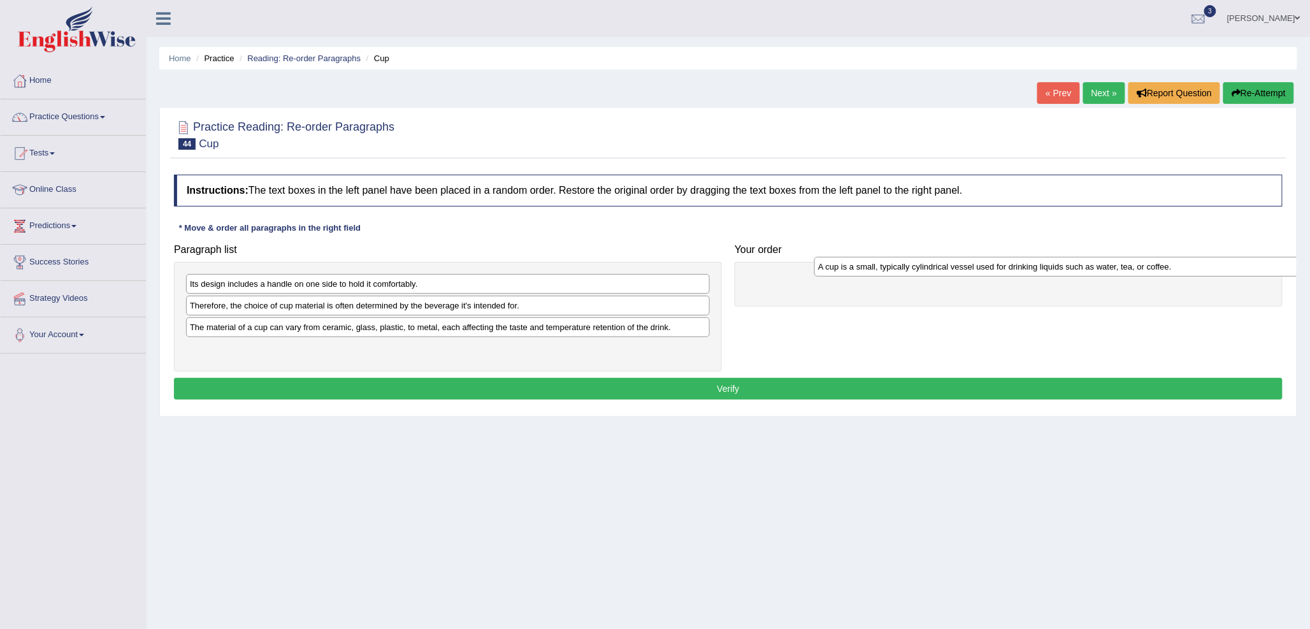
drag, startPoint x: 310, startPoint y: 290, endPoint x: 939, endPoint y: 273, distance: 628.7
click at [939, 273] on div "A cup is a small, typically cylindrical vessel used for drinking liquids such a…" at bounding box center [1077, 267] width 524 height 20
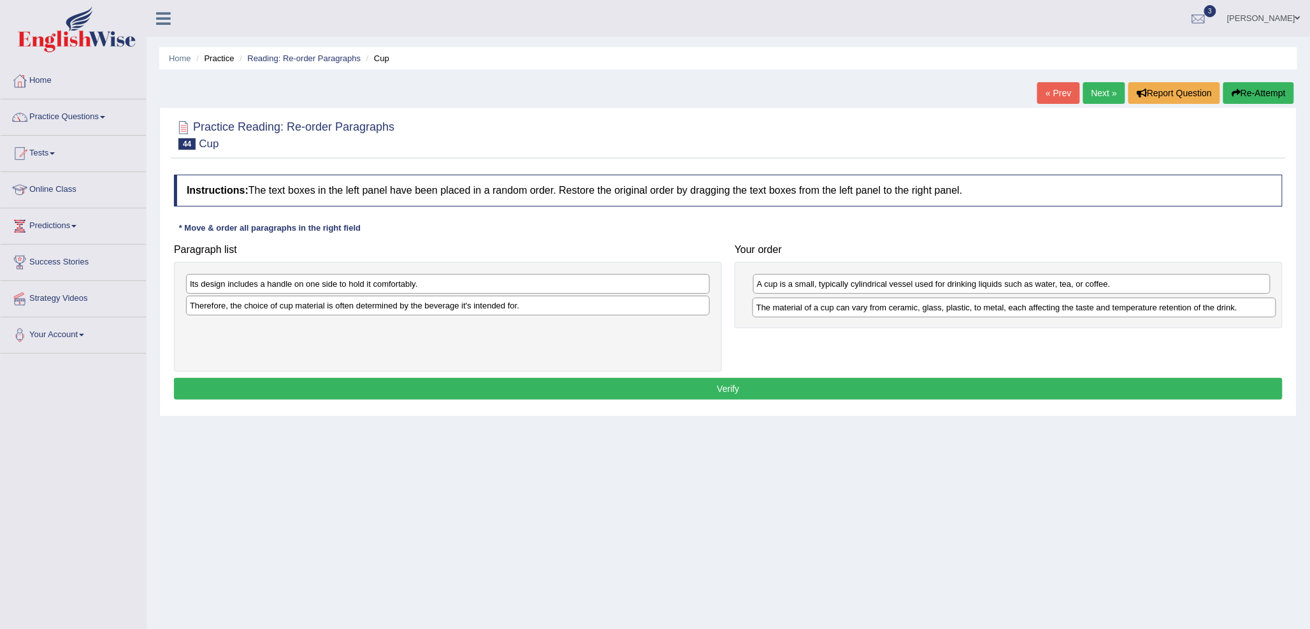
drag, startPoint x: 288, startPoint y: 331, endPoint x: 855, endPoint y: 311, distance: 567.0
click at [855, 311] on div "The material of a cup can vary from ceramic, glass, plastic, to metal, each aff…" at bounding box center [1015, 308] width 524 height 20
drag, startPoint x: 473, startPoint y: 288, endPoint x: 1055, endPoint y: 335, distance: 584.5
click at [1055, 335] on div "Its design includes a handle on one side to hold it comfortably." at bounding box center [1031, 331] width 524 height 20
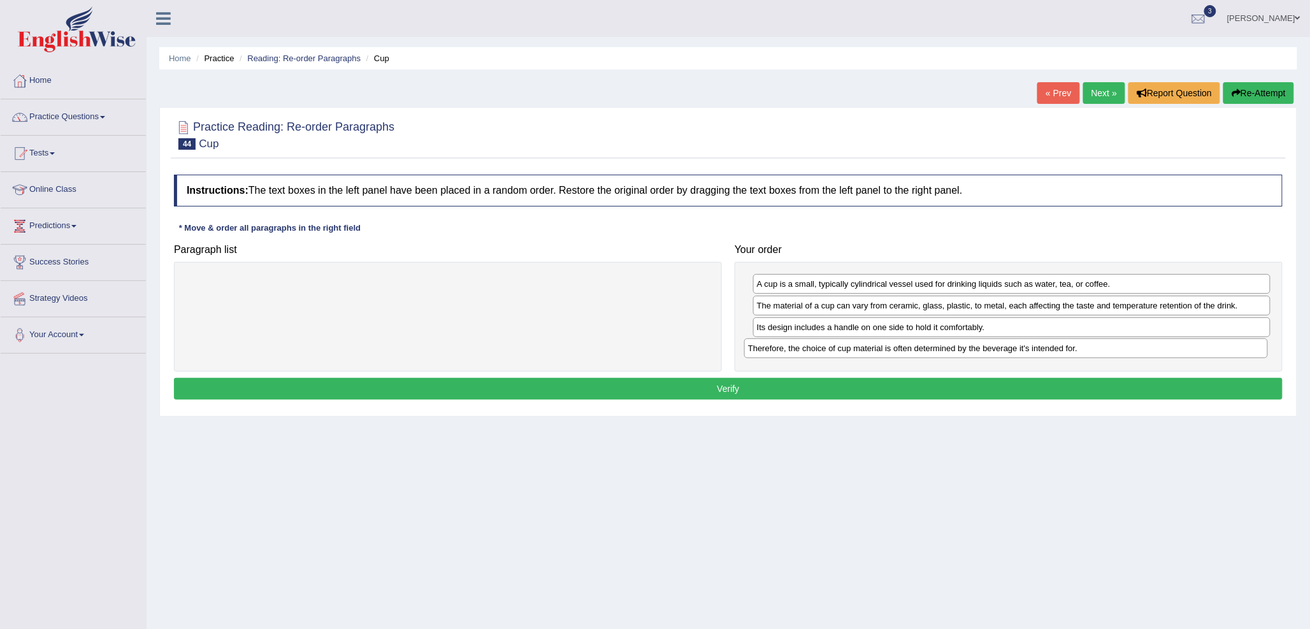
drag, startPoint x: 574, startPoint y: 289, endPoint x: 1132, endPoint y: 354, distance: 562.1
click at [1132, 354] on div "Therefore, the choice of cup material is often determined by the beverage it's …" at bounding box center [1006, 348] width 524 height 20
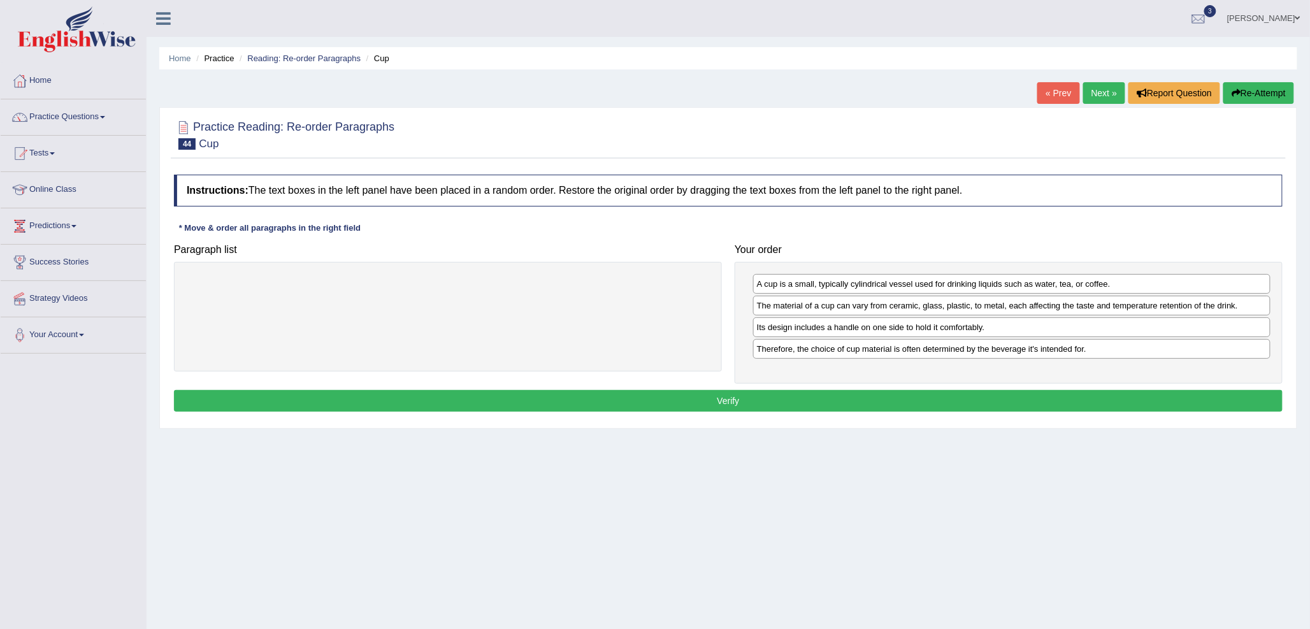
click at [991, 402] on button "Verify" at bounding box center [728, 401] width 1109 height 22
